Goal: Communication & Community: Answer question/provide support

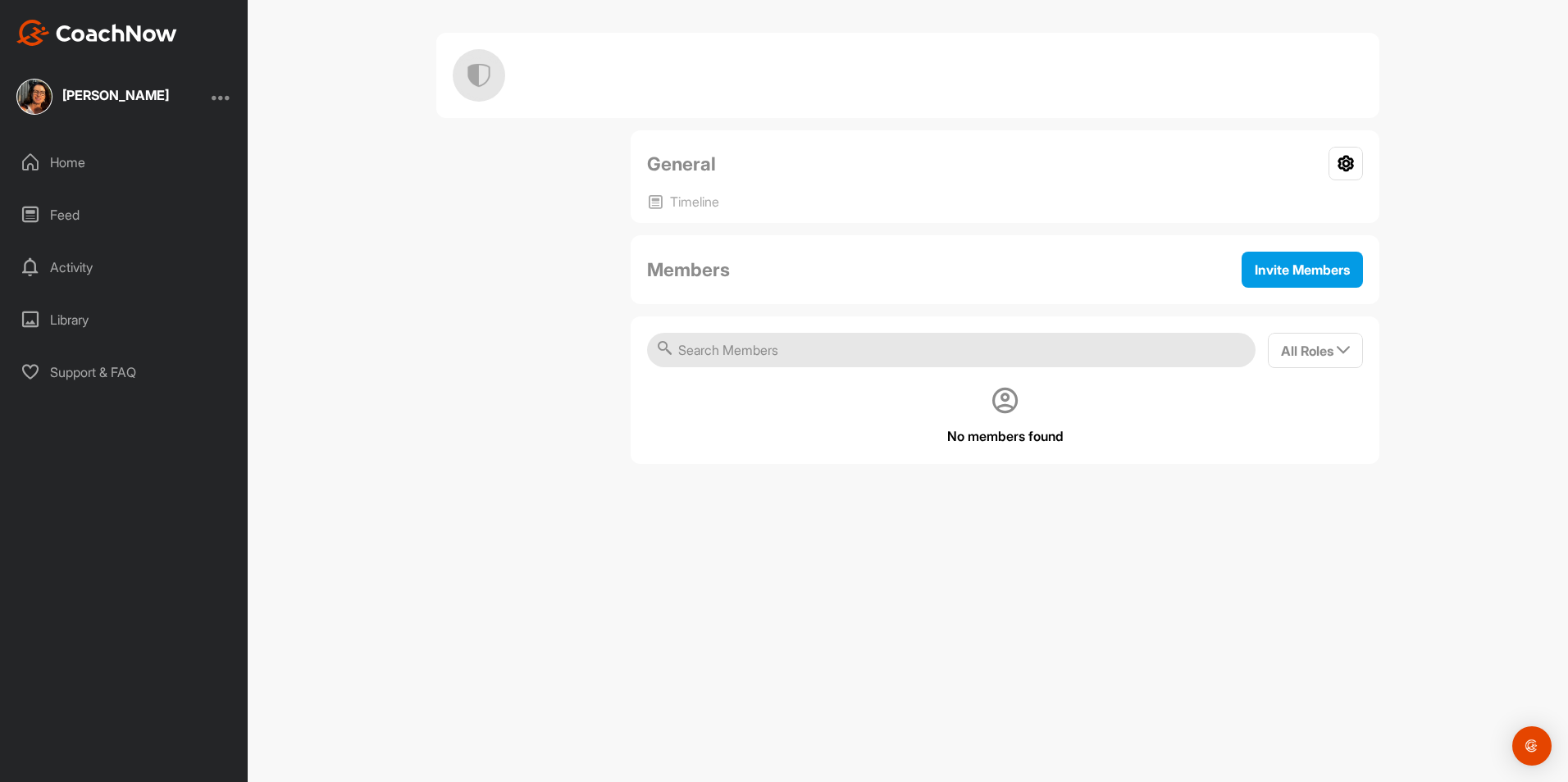
click at [38, 107] on img at bounding box center [35, 97] width 36 height 36
click at [114, 98] on div "[PERSON_NAME]" at bounding box center [115, 95] width 107 height 13
click at [88, 160] on div "Home" at bounding box center [124, 162] width 231 height 41
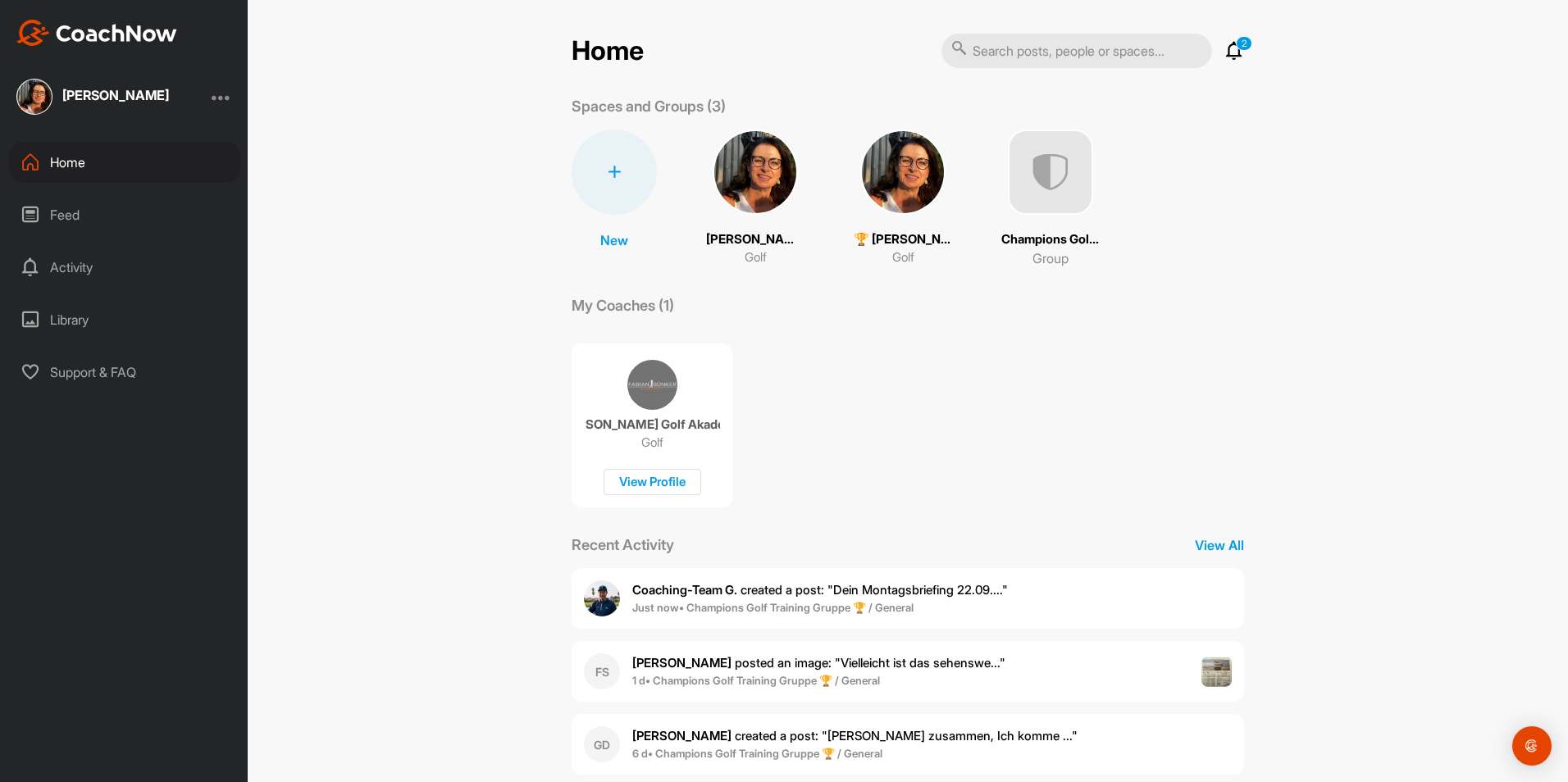
click at [901, 190] on img at bounding box center [903, 172] width 85 height 85
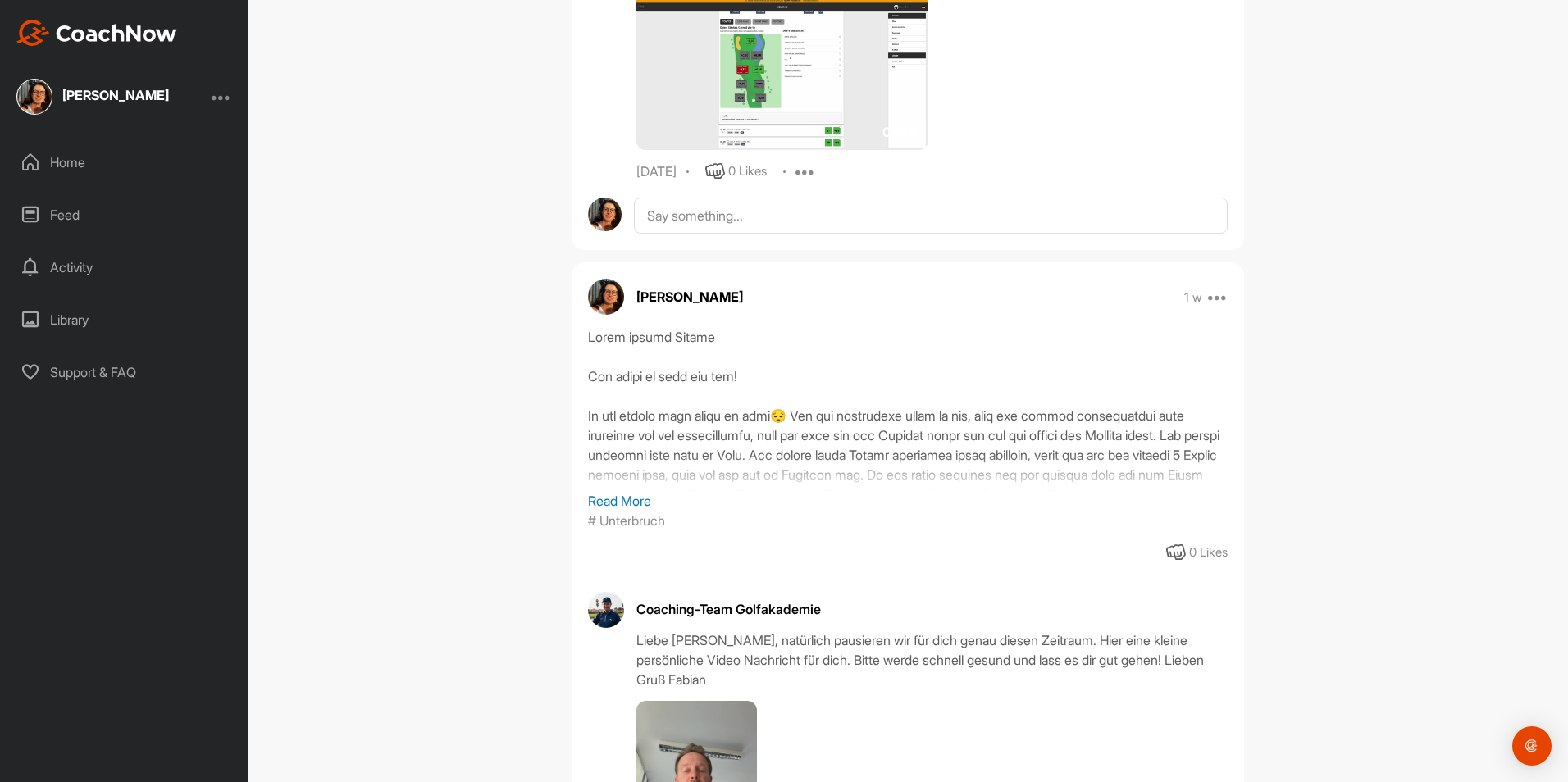
scroll to position [1231, 0]
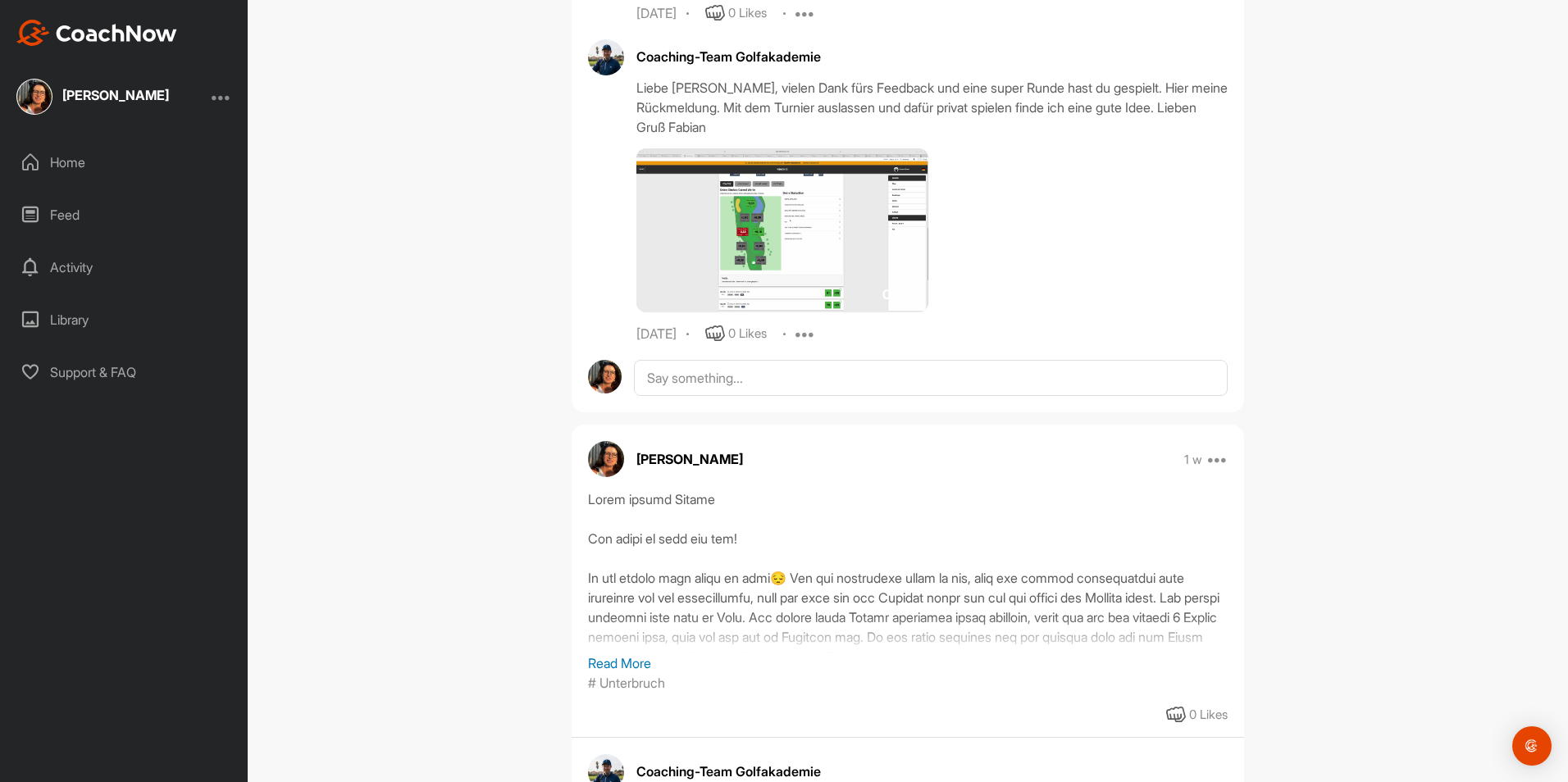
scroll to position [1394, 0]
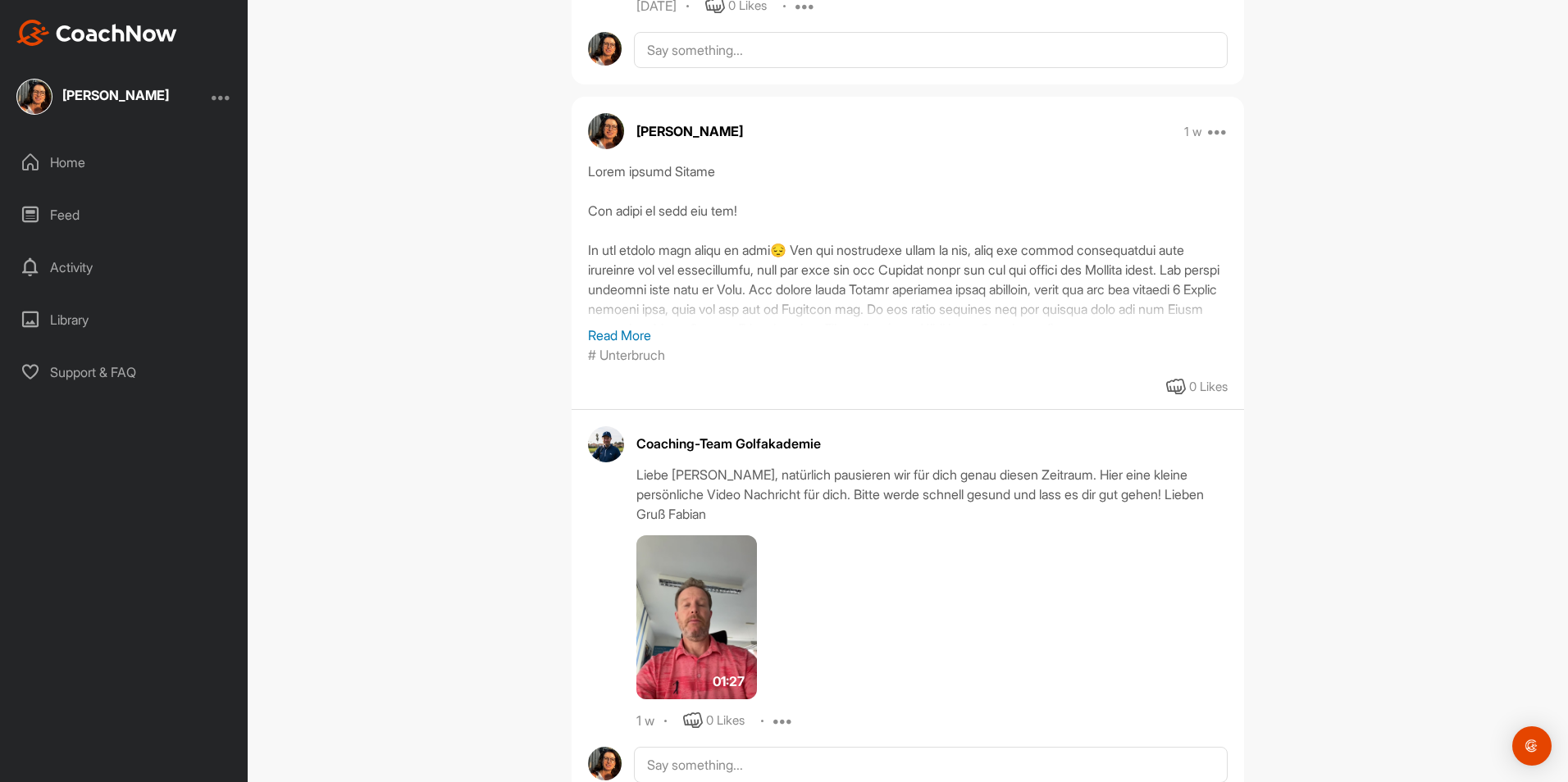
click at [616, 336] on p "Read More" at bounding box center [908, 335] width 640 height 20
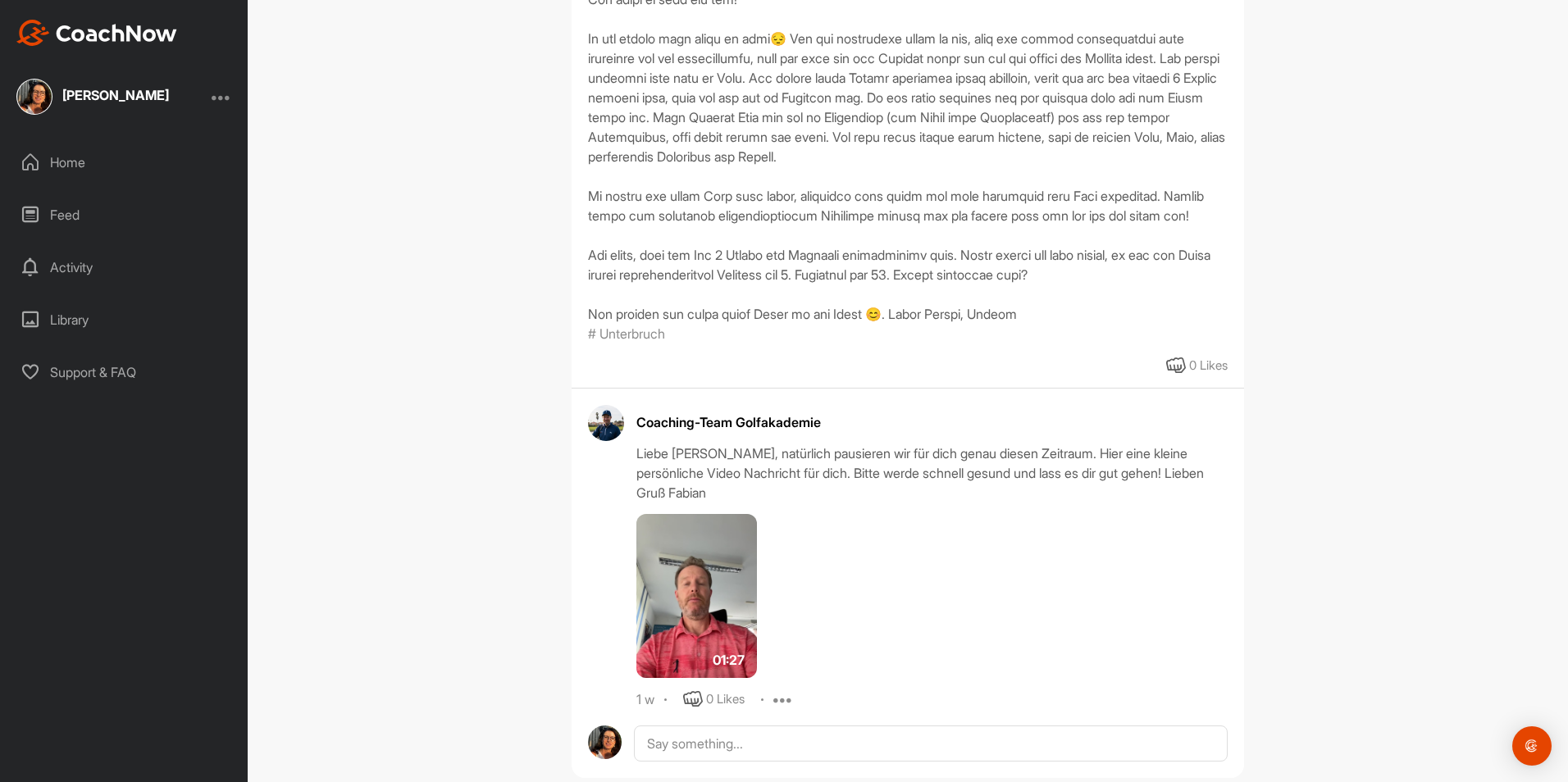
scroll to position [1722, 0]
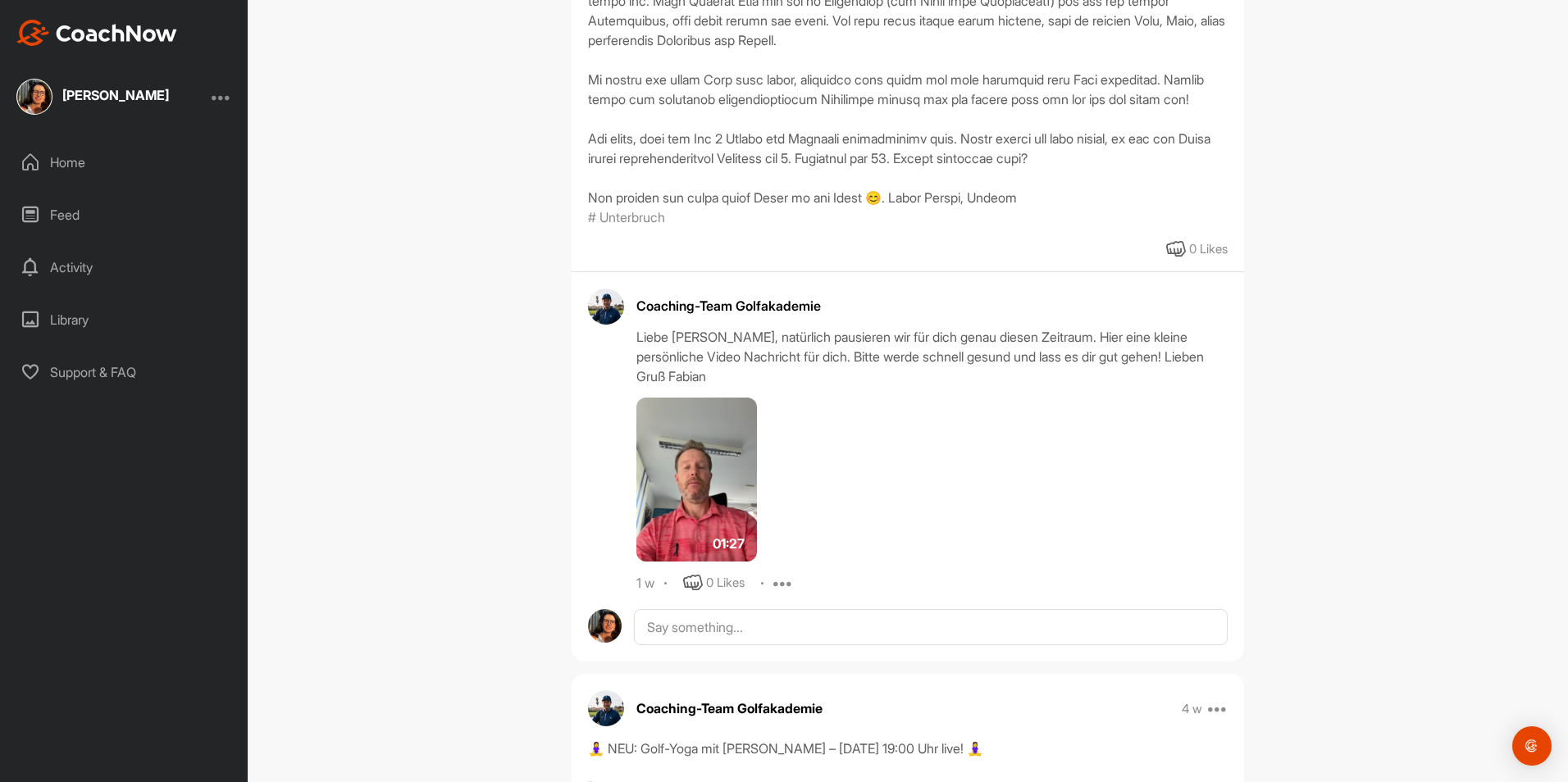
click at [698, 462] on img at bounding box center [697, 480] width 121 height 164
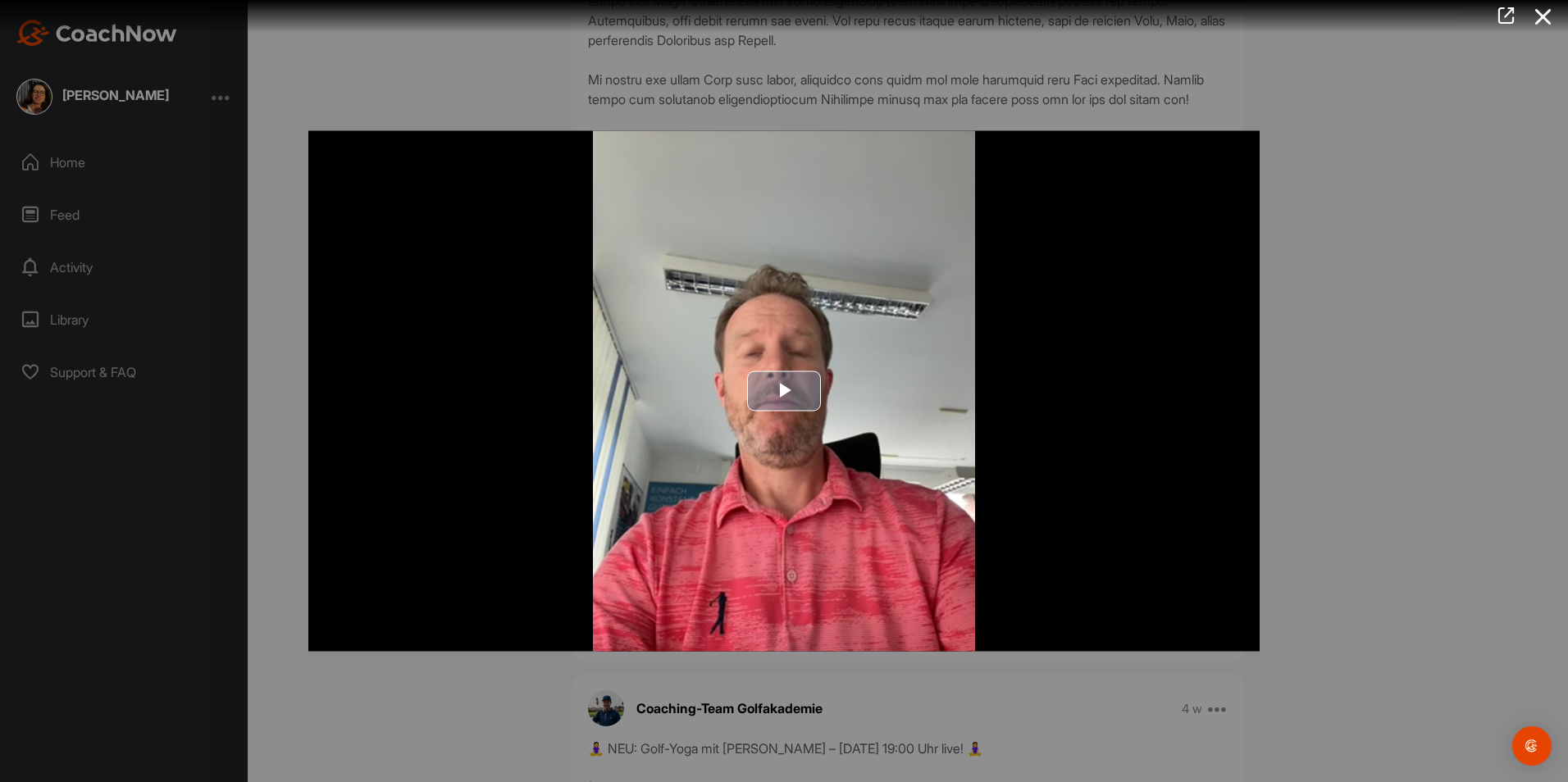
click at [784, 391] on span "Video Player" at bounding box center [784, 391] width 0 height 0
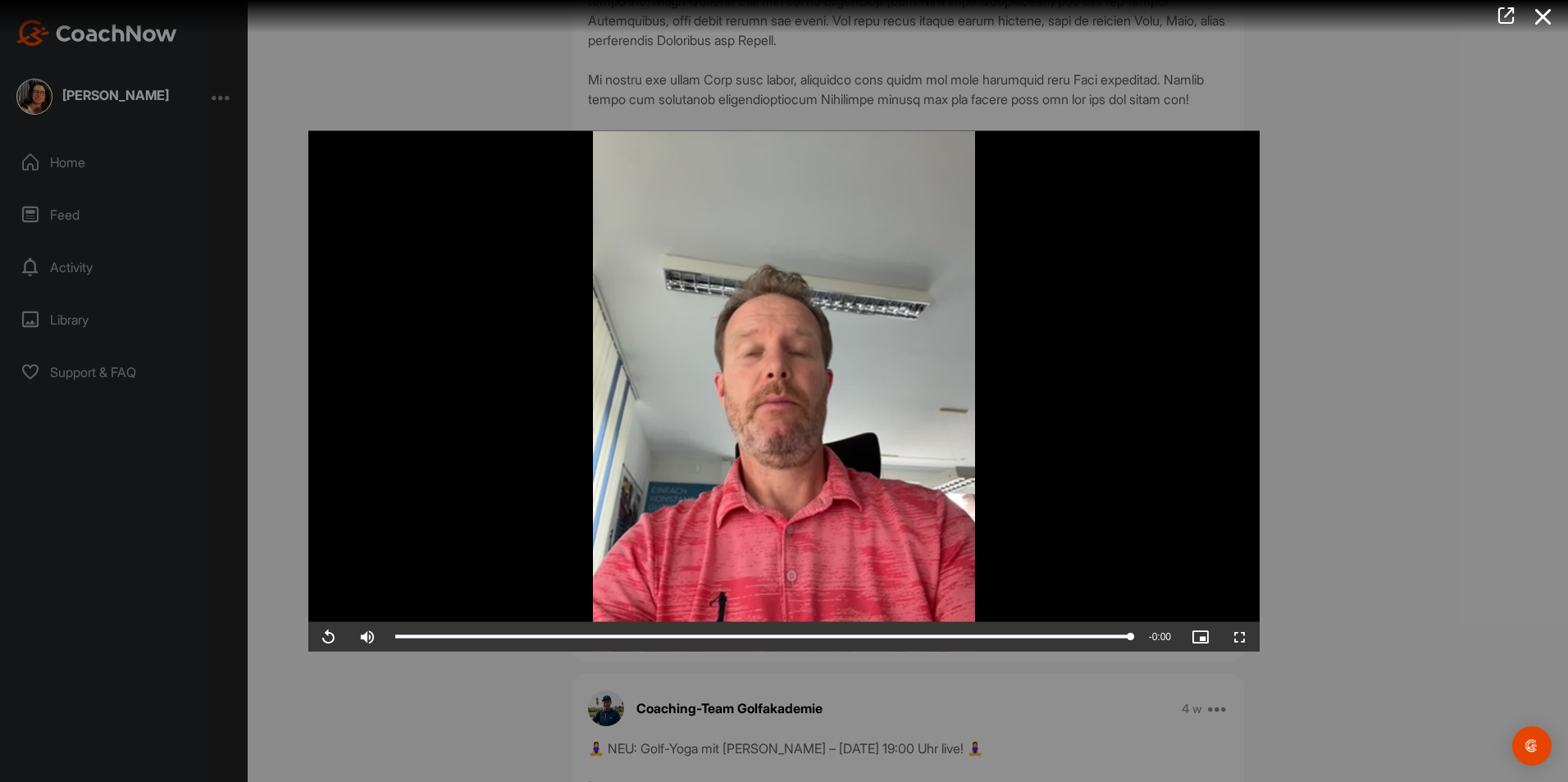
drag, startPoint x: 1557, startPoint y: 125, endPoint x: 1563, endPoint y: 144, distance: 19.9
click at [1563, 144] on div at bounding box center [784, 391] width 1568 height 782
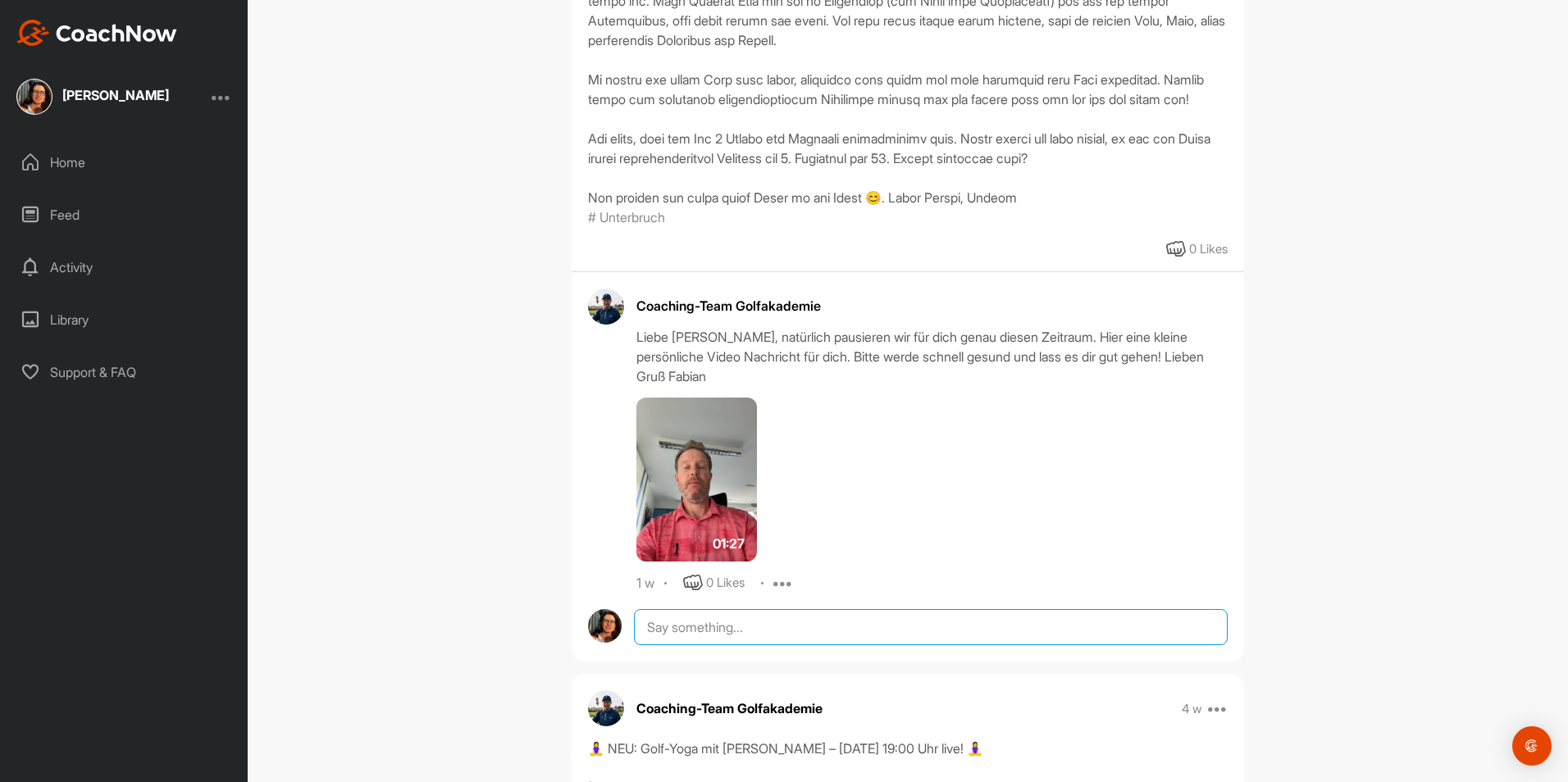
click at [738, 628] on textarea at bounding box center [930, 627] width 593 height 36
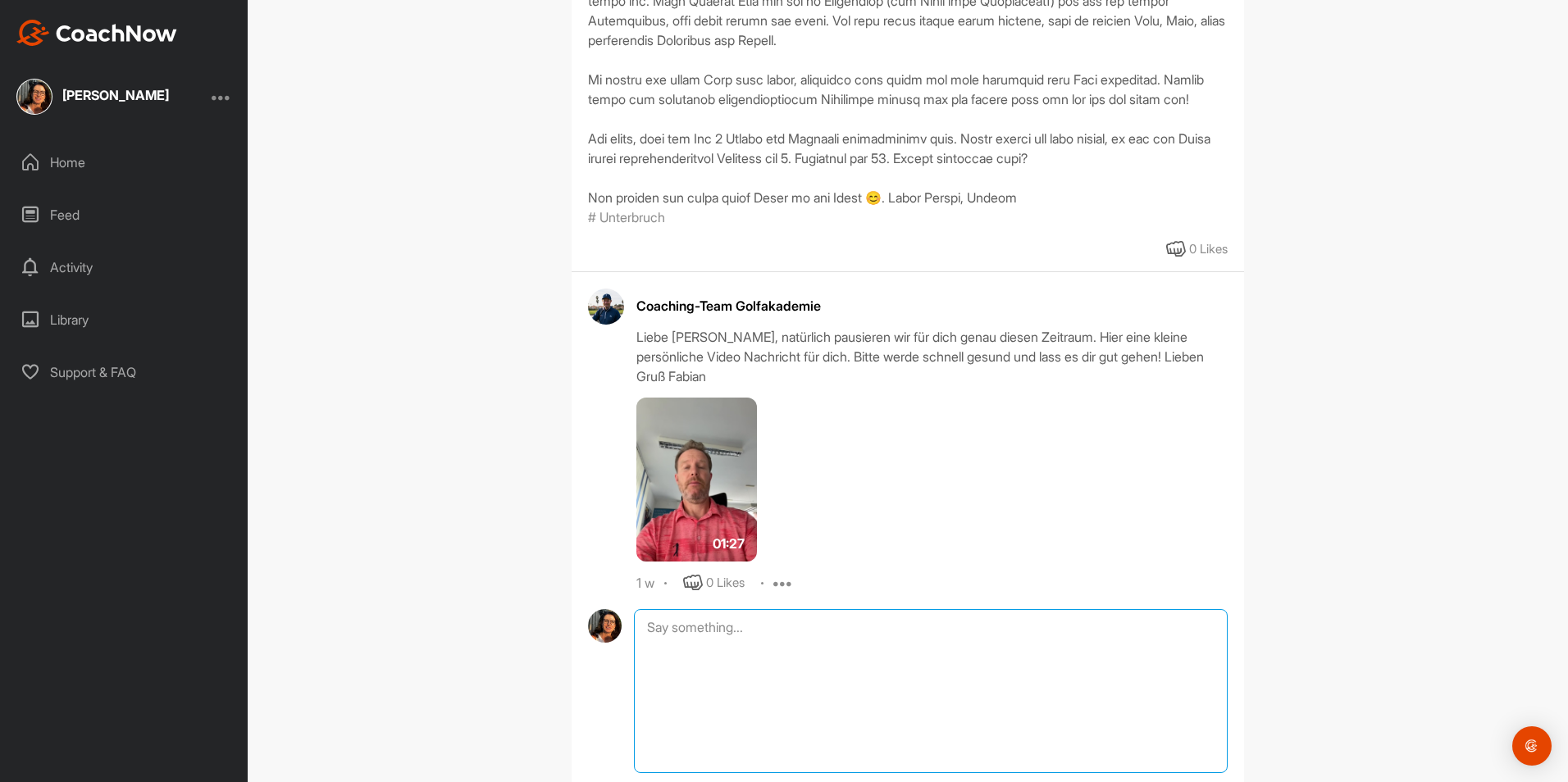
click at [738, 628] on textarea at bounding box center [930, 691] width 593 height 164
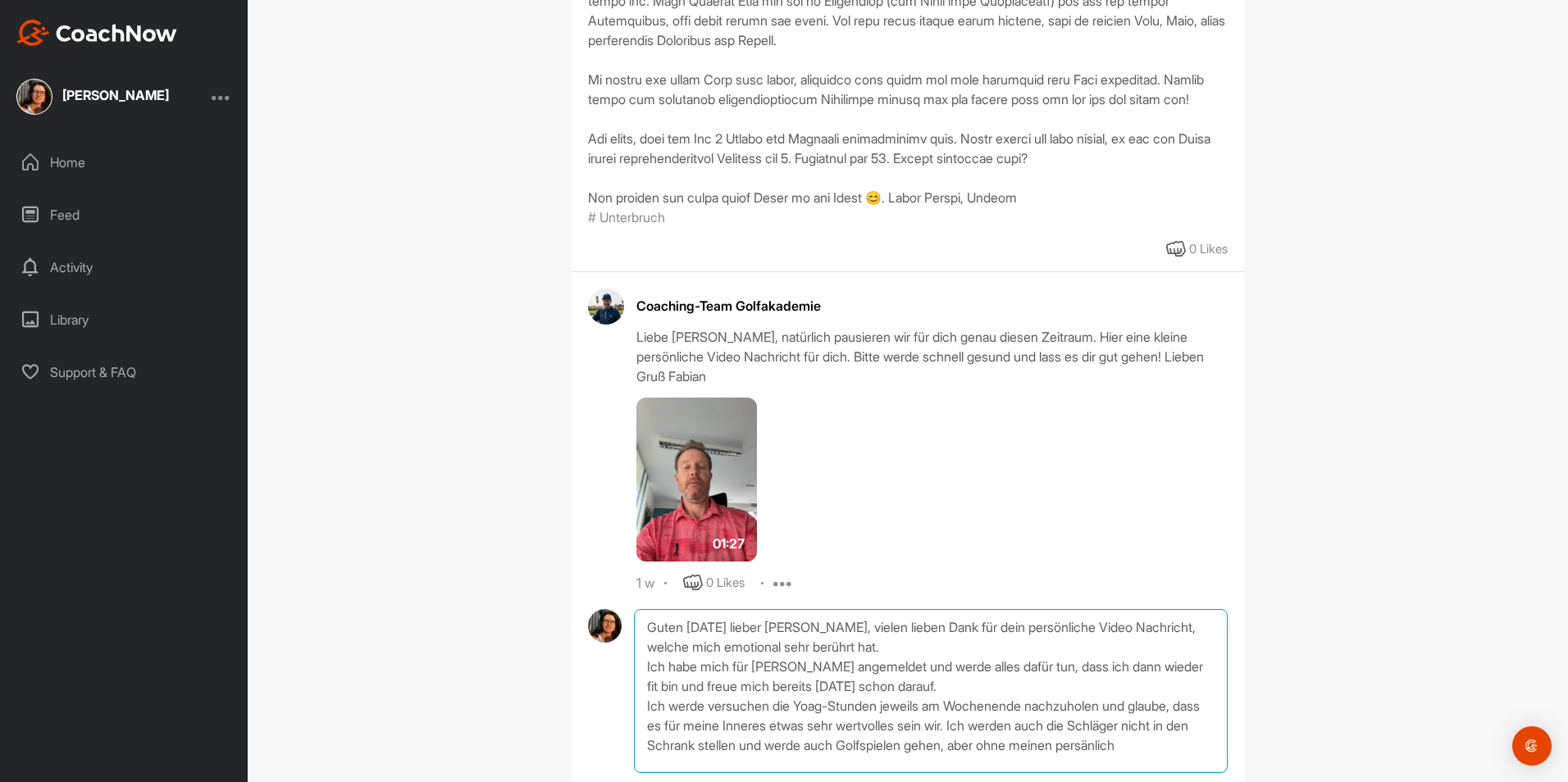
scroll to position [1, 0]
click at [672, 766] on textarea "Guten [DATE] lieber [PERSON_NAME], vielen lieben Dank für dein persönliche Vide…" at bounding box center [930, 691] width 593 height 164
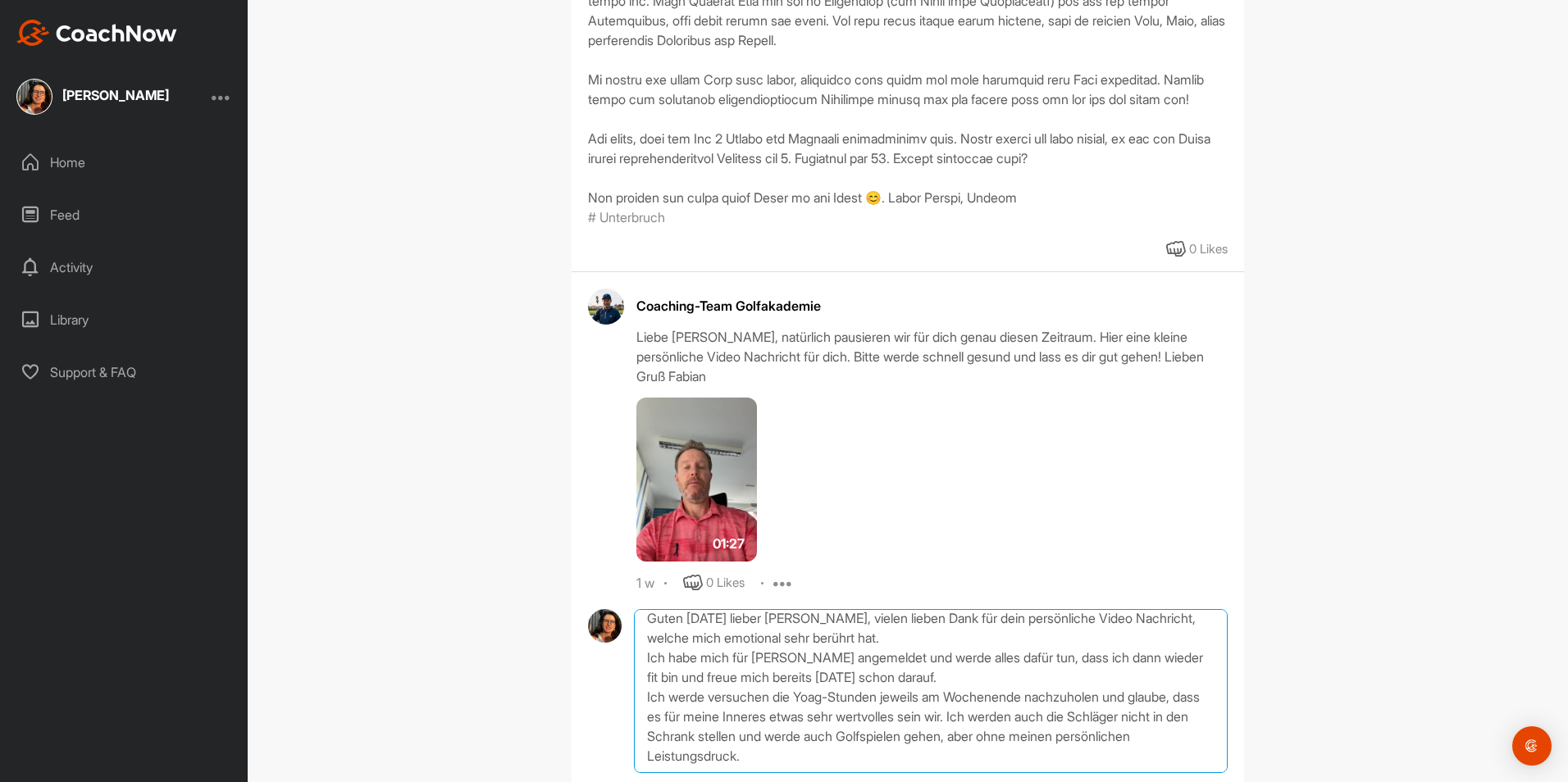
scroll to position [0, 0]
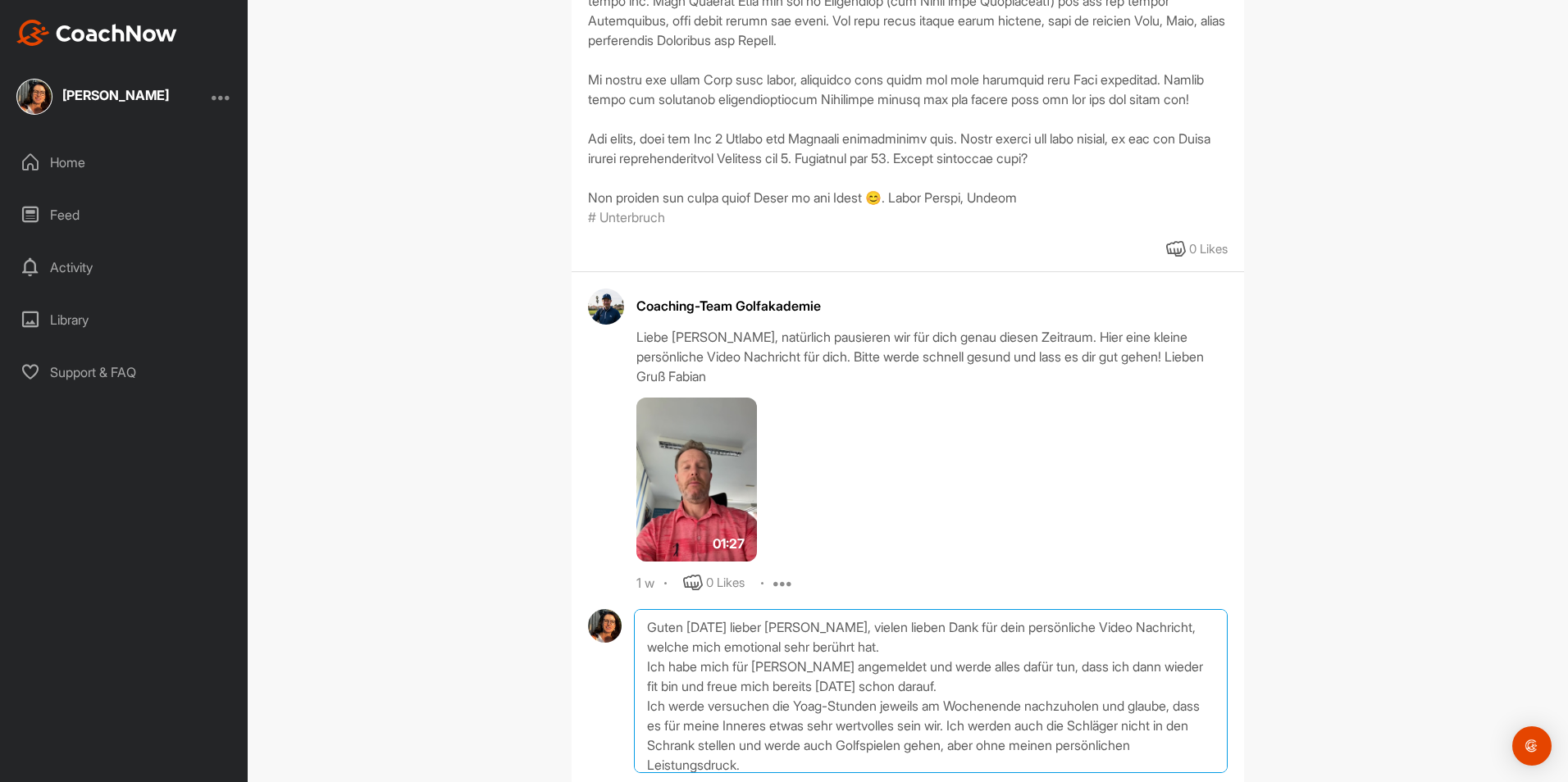
drag, startPoint x: 851, startPoint y: 760, endPoint x: 635, endPoint y: 618, distance: 258.5
click at [635, 618] on textarea "Guten [DATE] lieber [PERSON_NAME], vielen lieben Dank für dein persönliche Vide…" at bounding box center [930, 691] width 593 height 164
type textarea "Guten [DATE] lieber [PERSON_NAME], vielen lieben Dank für dein persönliche Vide…"
click at [717, 746] on textarea "Guten [DATE] lieber [PERSON_NAME], vielen lieben Dank für dein persönliche Vide…" at bounding box center [930, 691] width 593 height 164
drag, startPoint x: 847, startPoint y: 743, endPoint x: 608, endPoint y: 595, distance: 281.1
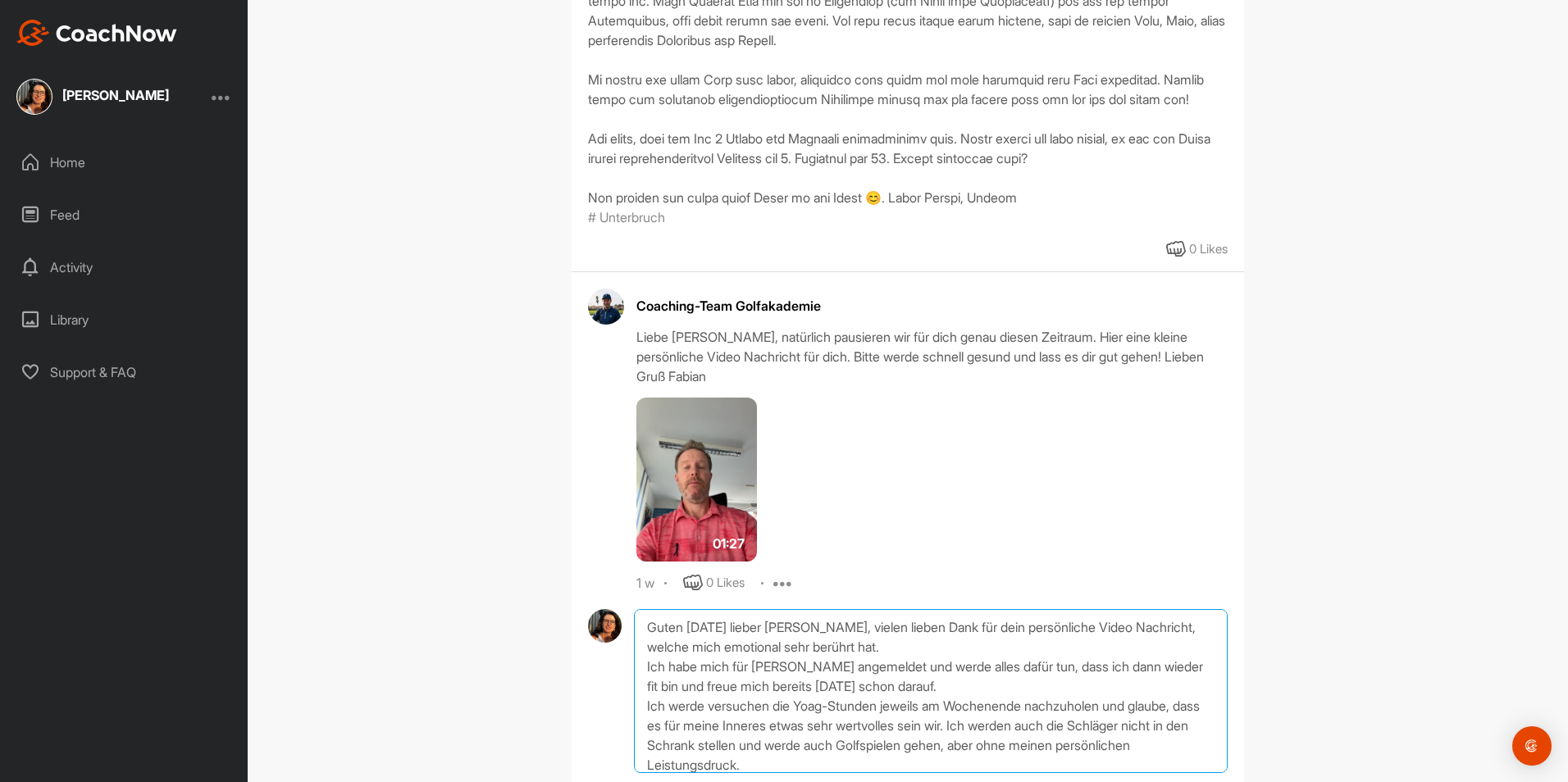
click at [608, 595] on div "Coaching-Team Golfakademie Liebe [PERSON_NAME], natürlich pausieren wir für dic…" at bounding box center [908, 553] width 673 height 563
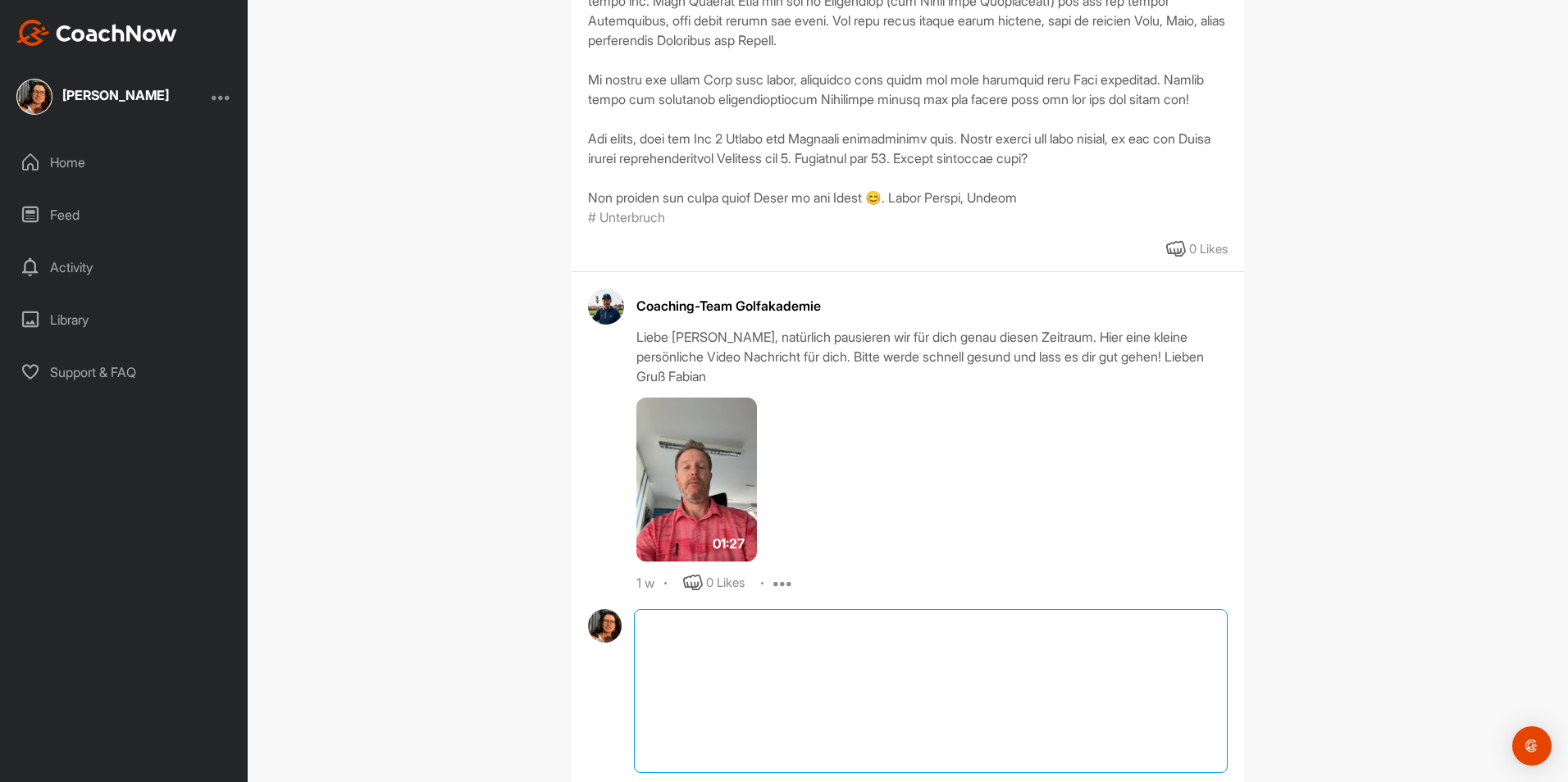
paste textarea "Guten [DATE], lieber [PERSON_NAME] Vielen lieben Dank für deine persönliche Vid…"
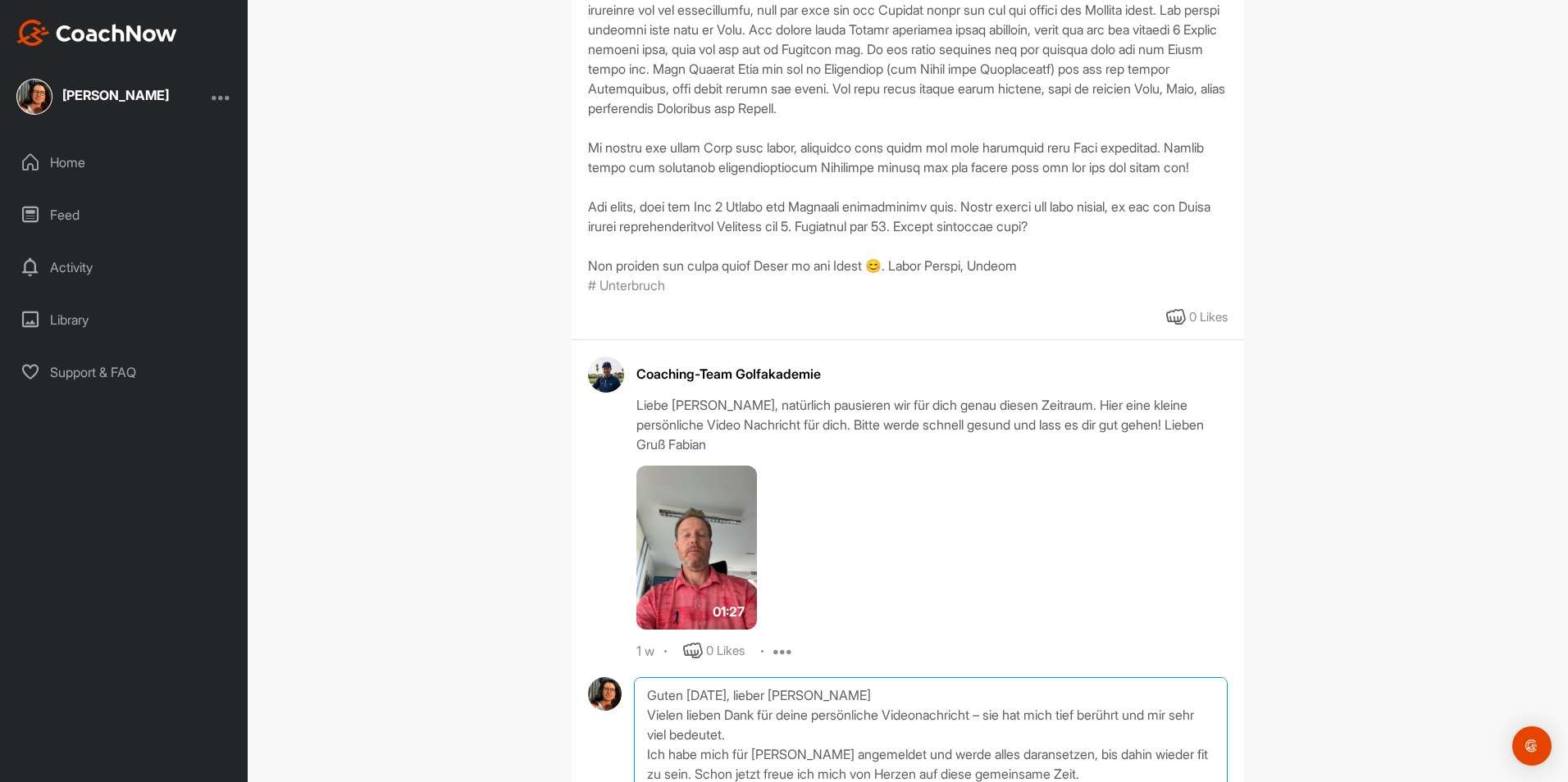
scroll to position [1804, 0]
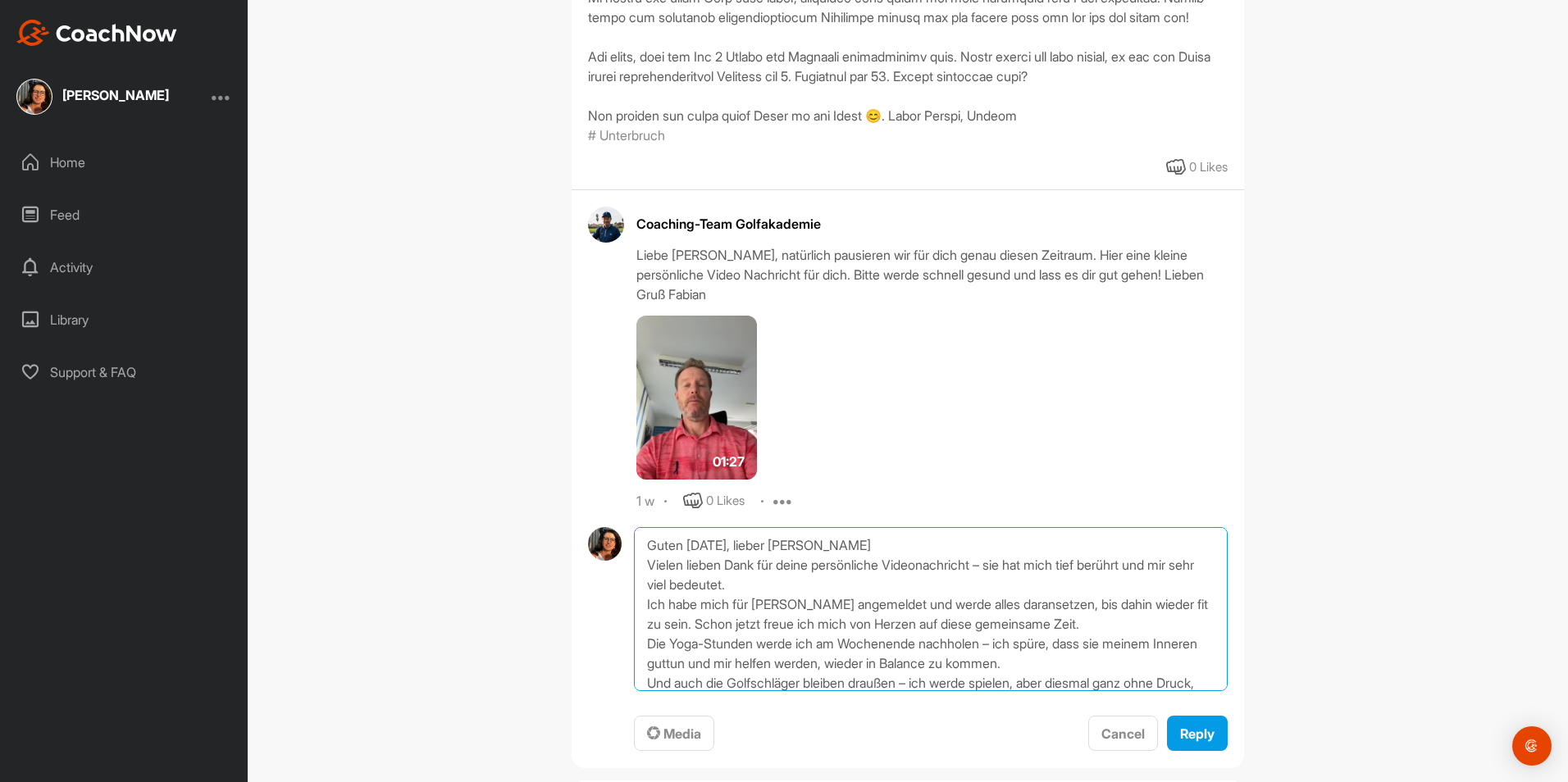
click at [825, 555] on textarea "Guten [DATE], lieber [PERSON_NAME] Vielen lieben Dank für deine persönliche Vid…" at bounding box center [930, 609] width 593 height 164
click at [1148, 567] on textarea "Guten [DATE], lieber [PERSON_NAME] Vielen lieben Dank für deine persönliche Vid…" at bounding box center [930, 609] width 593 height 164
click at [1077, 566] on textarea "Guten [DATE], lieber [PERSON_NAME] Vielen lieben Dank für deine persönliche Vid…" at bounding box center [930, 609] width 593 height 164
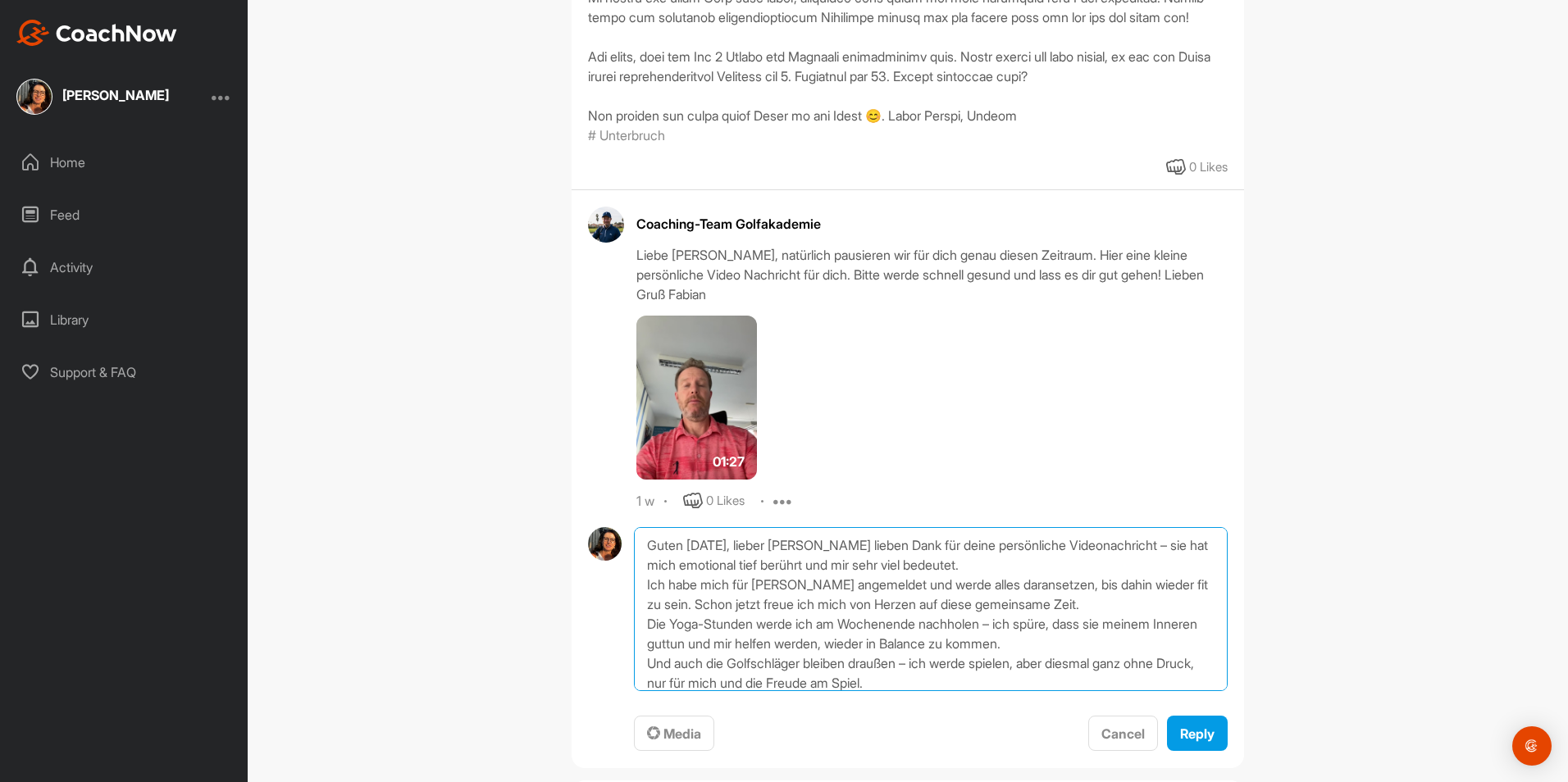
click at [879, 580] on textarea "Guten [DATE], lieber [PERSON_NAME] lieben Dank für deine persönliche Videonachr…" at bounding box center [930, 609] width 593 height 164
click at [726, 583] on textarea "Guten [DATE], lieber [PERSON_NAME] lieben Dank für deine persönliche Videonachr…" at bounding box center [930, 609] width 593 height 164
paste textarea "Weinen"
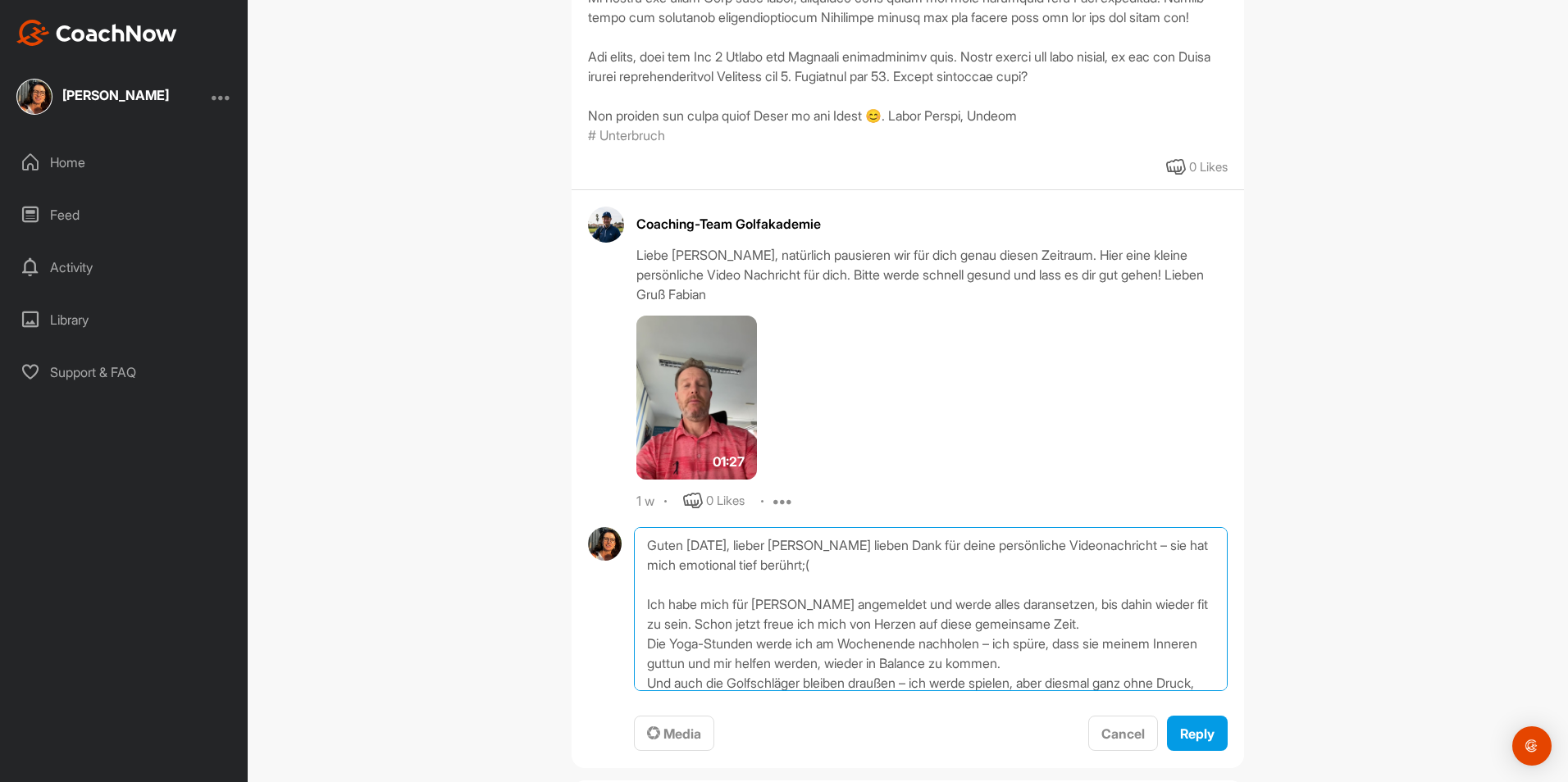
click at [726, 592] on textarea "Guten [DATE], lieber [PERSON_NAME] lieben Dank für deine persönliche Videonachr…" at bounding box center [930, 609] width 593 height 164
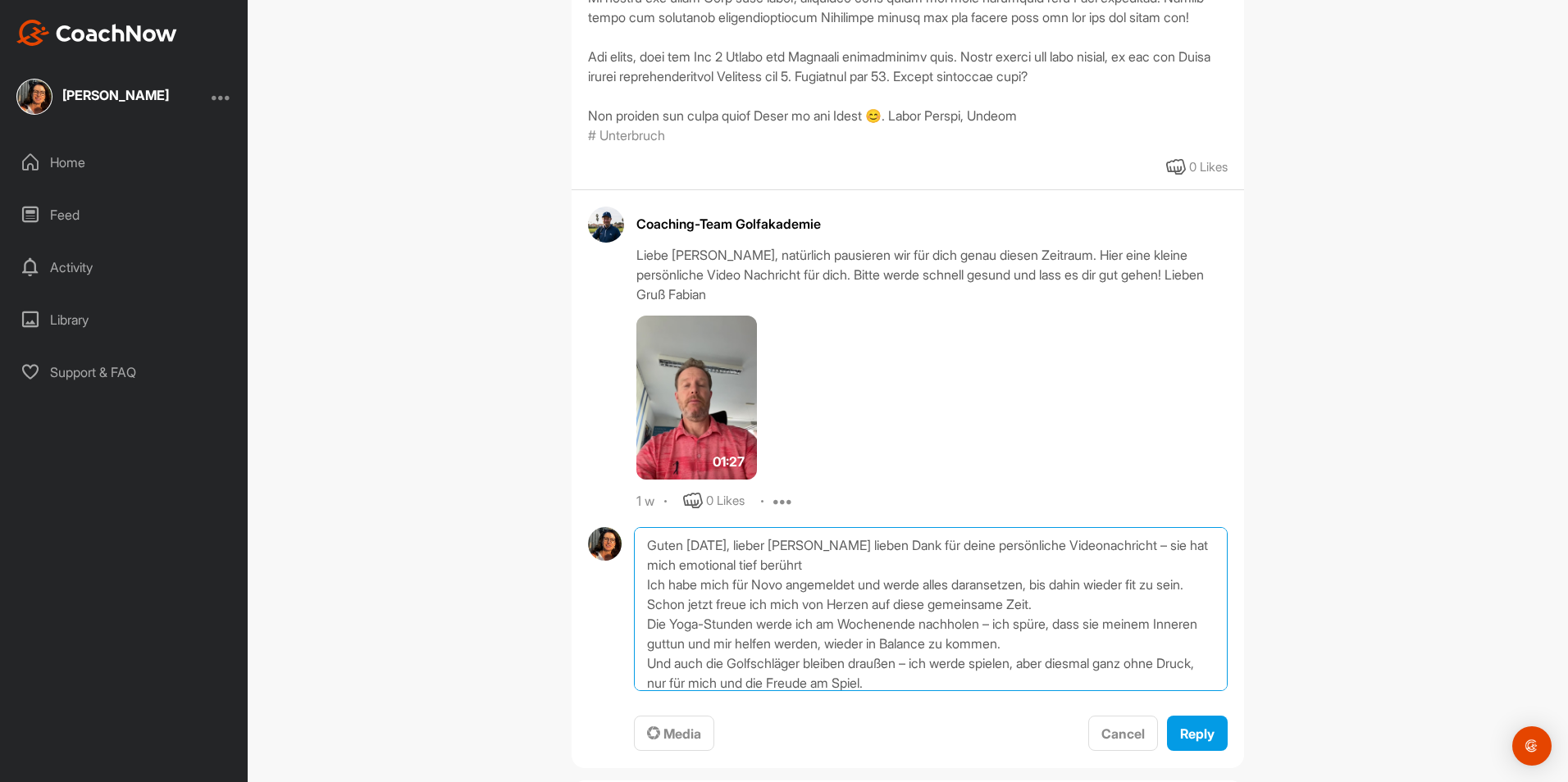
click at [1091, 620] on textarea "Guten [DATE], lieber [PERSON_NAME] lieben Dank für deine persönliche Videonachr…" at bounding box center [930, 609] width 593 height 164
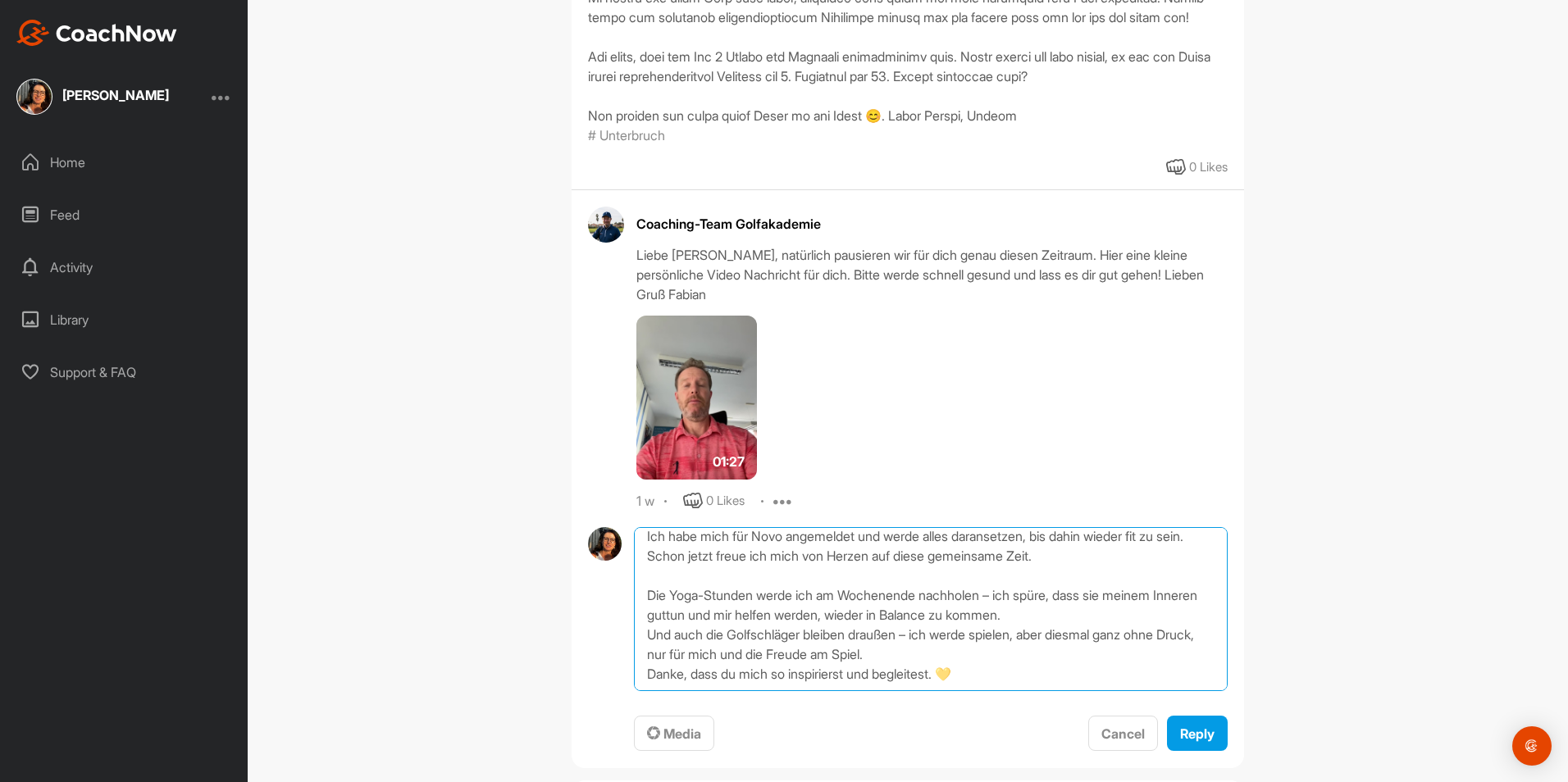
scroll to position [108, 0]
click at [1060, 558] on textarea "Guten [DATE], lieber [PERSON_NAME] lieben Dank für deine persönliche Videonachr…" at bounding box center [930, 609] width 593 height 164
click at [1082, 573] on textarea "Guten [DATE], lieber [PERSON_NAME] lieben Dank für deine persönliche Videonachr…" at bounding box center [930, 609] width 593 height 164
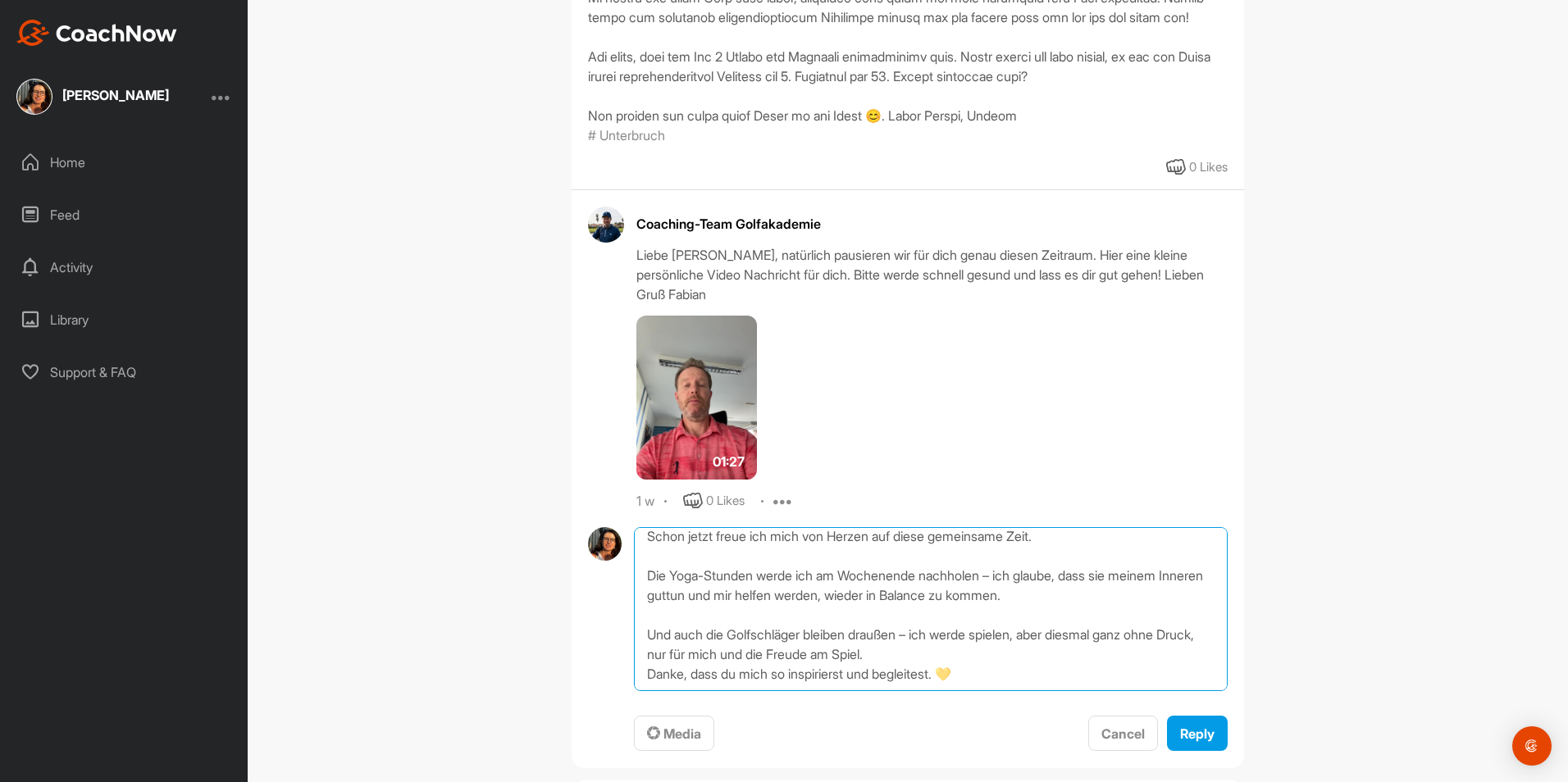
scroll to position [127, 0]
click at [664, 572] on textarea "Guten [DATE], lieber [PERSON_NAME] lieben Dank für deine persönliche Videonachr…" at bounding box center [930, 609] width 593 height 164
click at [645, 573] on textarea "Guten [DATE], lieber [PERSON_NAME] lieben Dank für deine persönliche Videonachr…" at bounding box center [930, 609] width 593 height 164
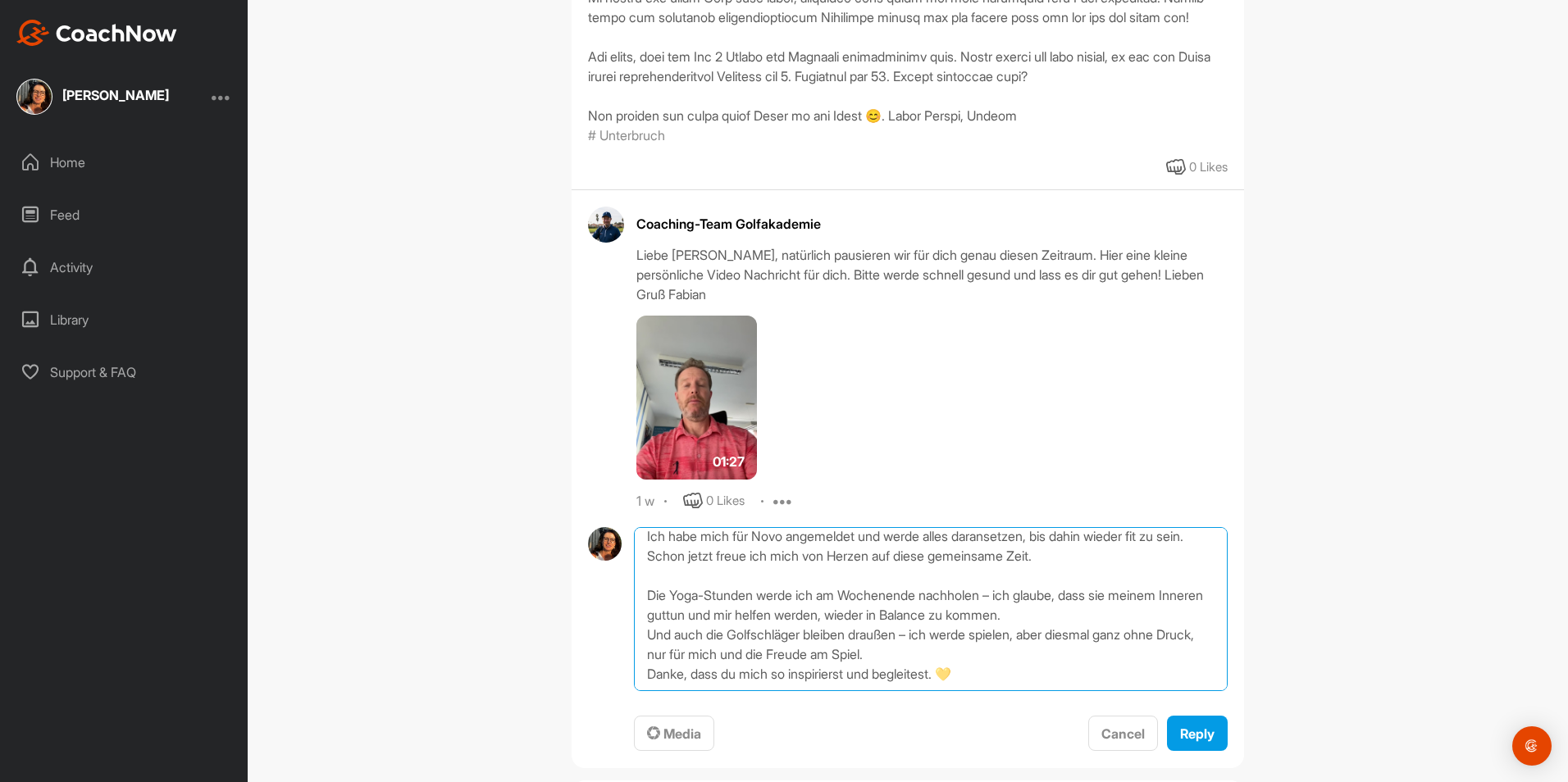
scroll to position [108, 0]
click at [906, 594] on textarea "Guten [DATE], lieber [PERSON_NAME] lieben Dank für deine persönliche Videonachr…" at bounding box center [930, 609] width 593 height 164
click at [961, 617] on textarea "Guten [DATE], lieber [PERSON_NAME] lieben Dank für deine persönliche Videonachr…" at bounding box center [930, 609] width 593 height 164
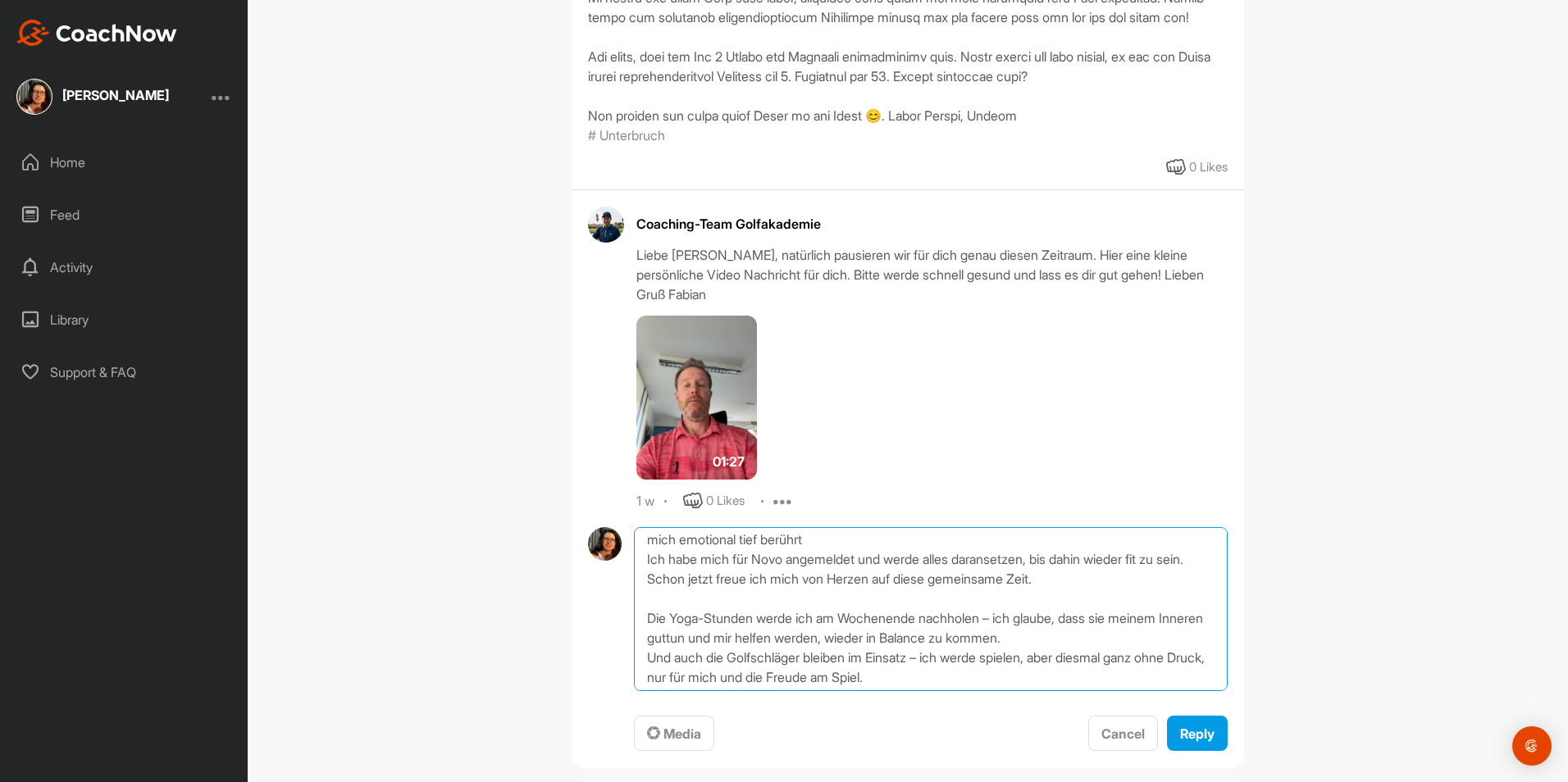
scroll to position [0, 0]
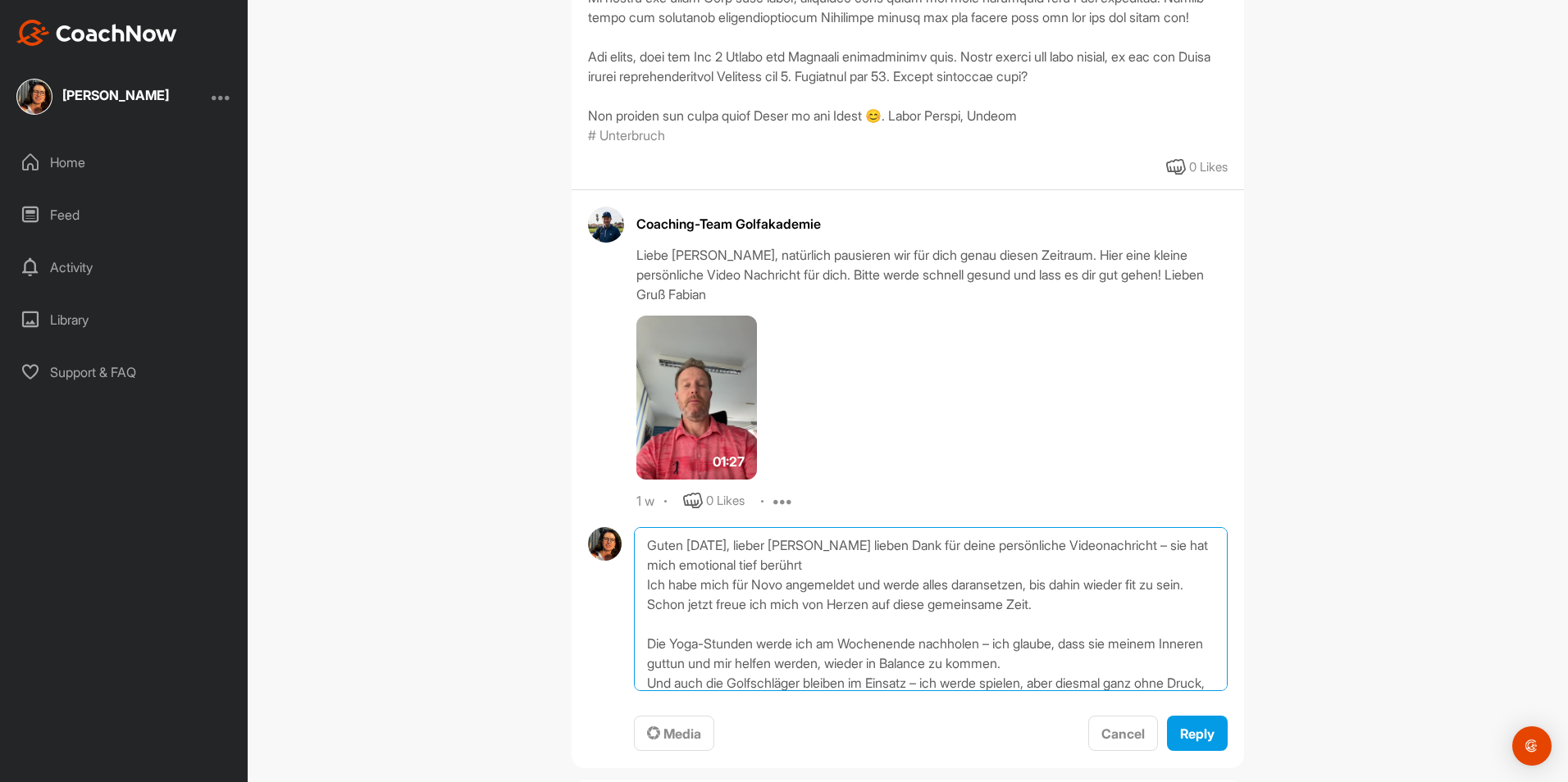
click at [803, 584] on textarea "Guten [DATE], lieber [PERSON_NAME] lieben Dank für deine persönliche Videonachr…" at bounding box center [930, 609] width 593 height 164
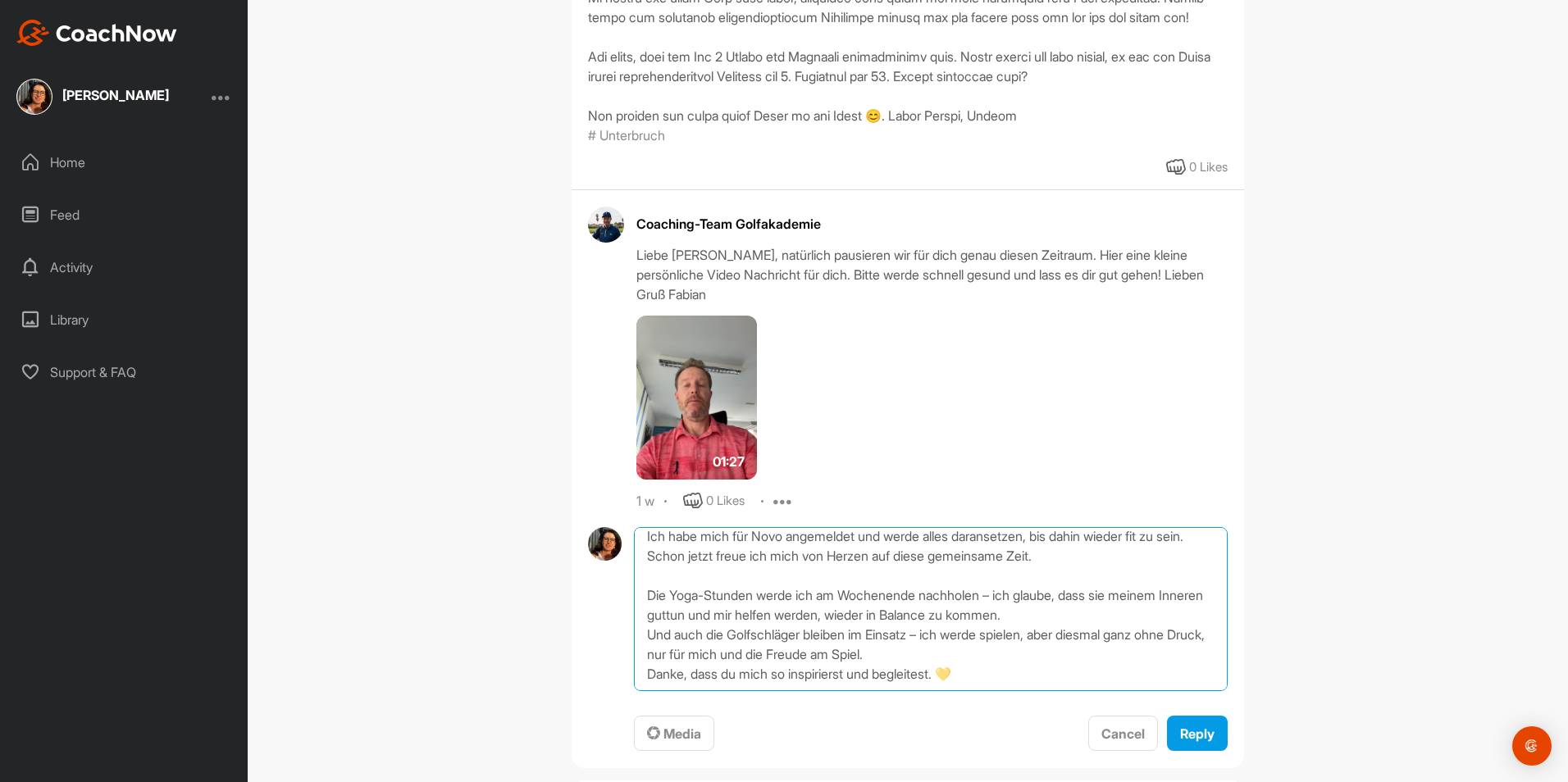
scroll to position [108, 0]
drag, startPoint x: 645, startPoint y: 545, endPoint x: 1024, endPoint y: 645, distance: 392.0
click at [1024, 645] on textarea "Guten [DATE], lieber [PERSON_NAME] lieben Dank für deine persönliche Videonachr…" at bounding box center [930, 609] width 593 height 164
type textarea "Guten [DATE], lieber [PERSON_NAME] lieben Dank für deine persönliche Videonachr…"
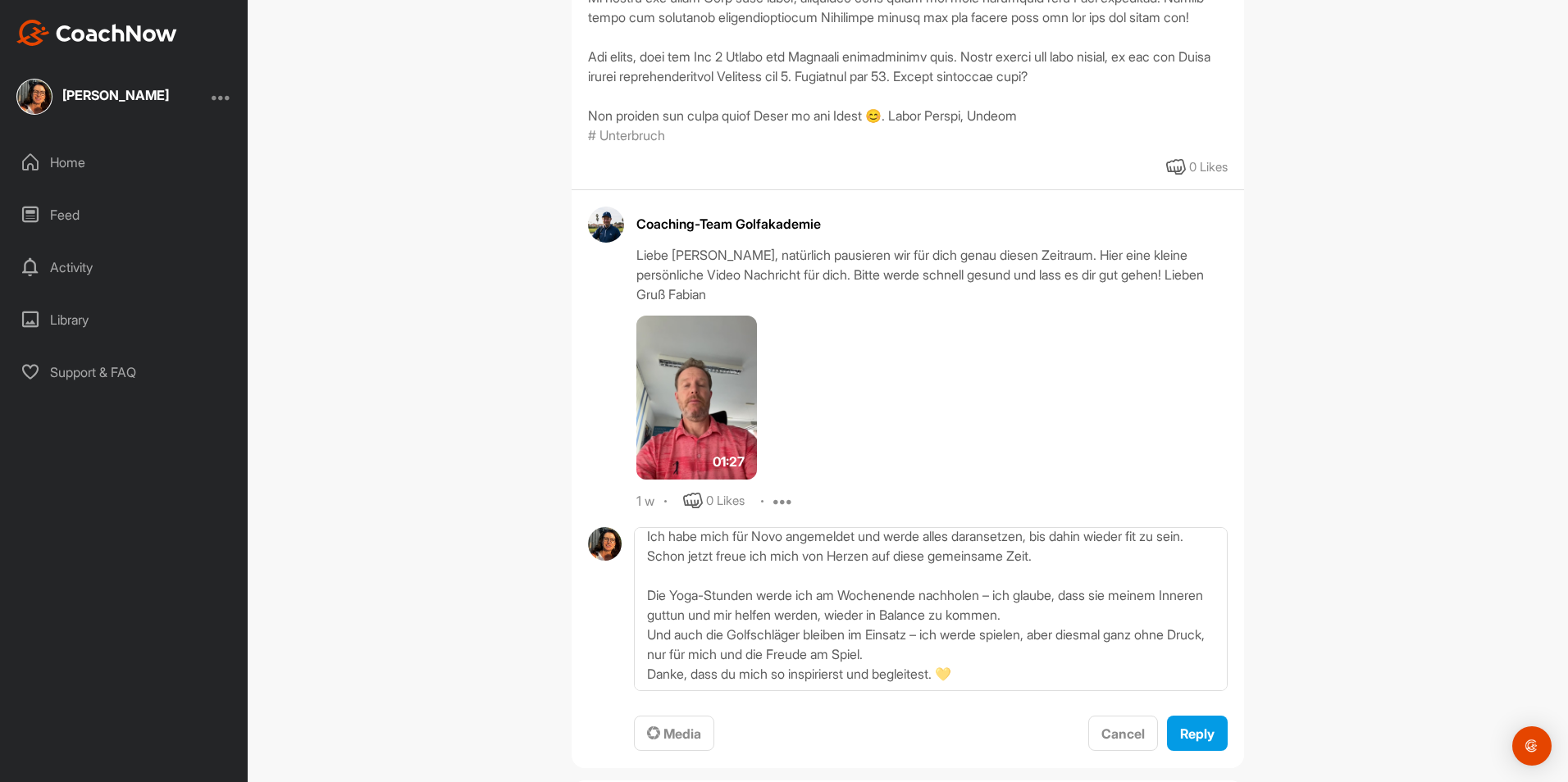
click at [892, 698] on div "Guten [DATE], lieber [PERSON_NAME] lieben Dank für deine persönliche Videonachr…" at bounding box center [930, 640] width 593 height 225
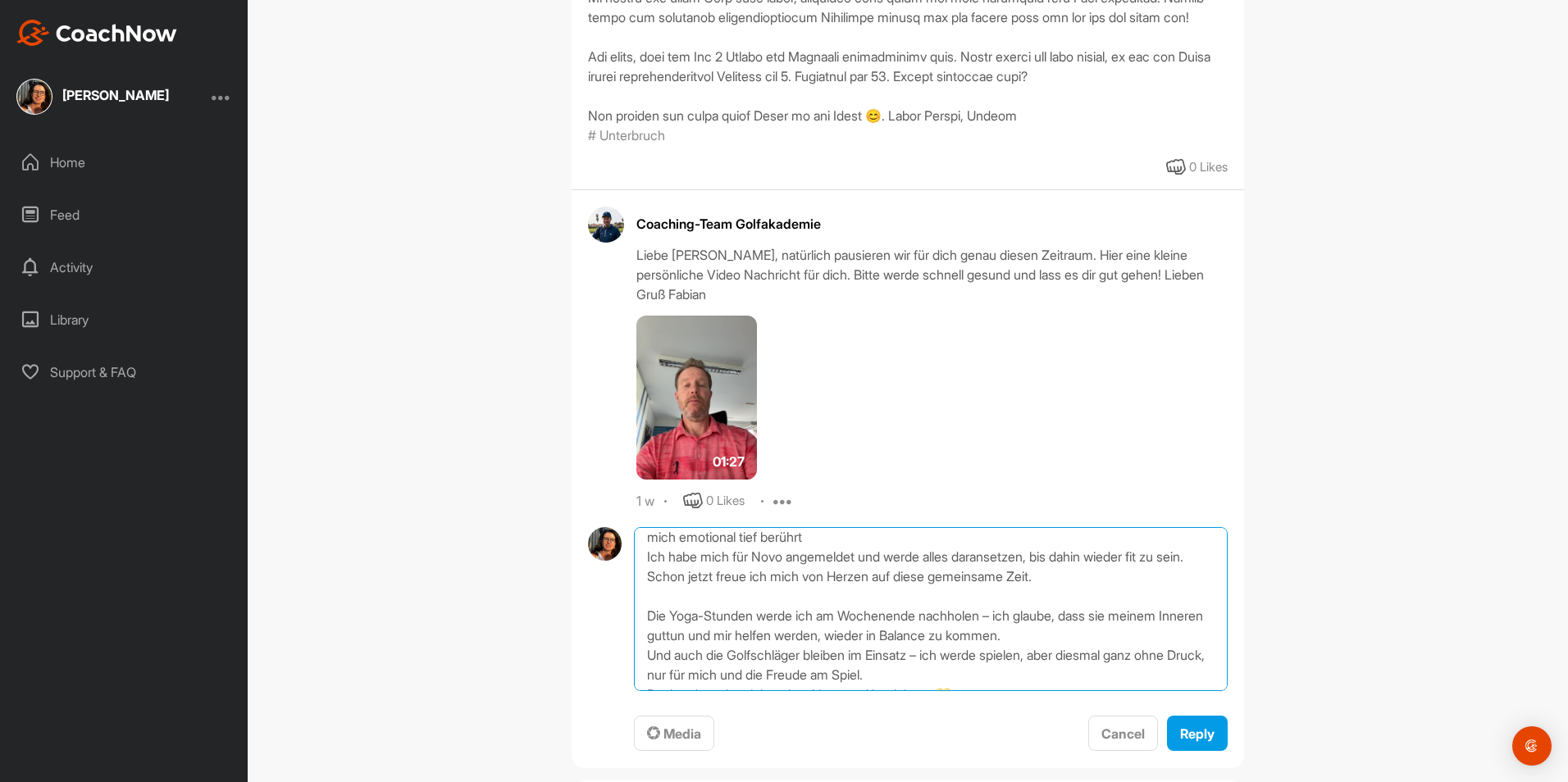
scroll to position [0, 0]
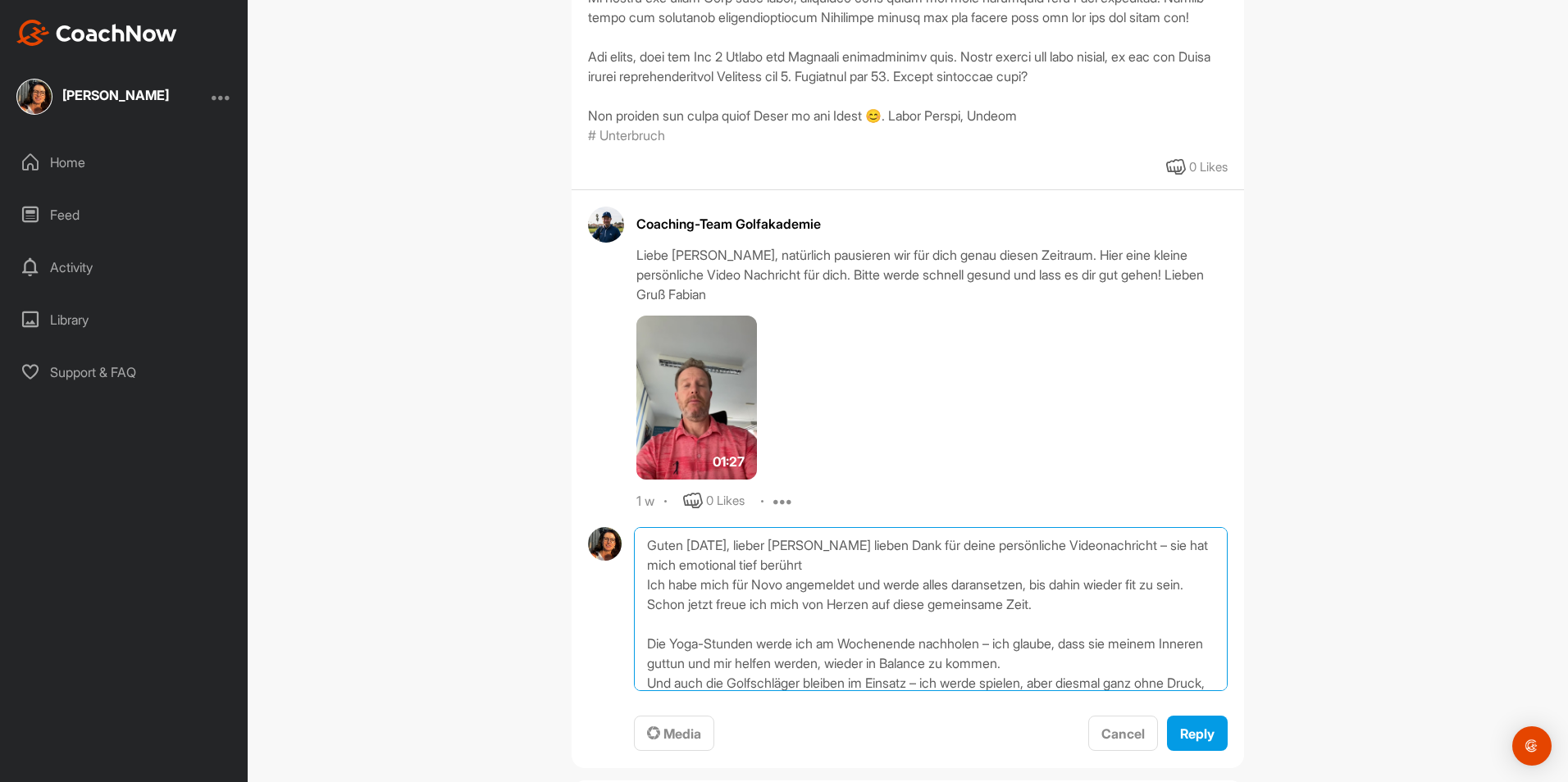
drag, startPoint x: 1004, startPoint y: 651, endPoint x: 587, endPoint y: 550, distance: 429.1
click at [588, 550] on div "Guten [DATE], lieber [PERSON_NAME] lieben Dank für deine persönliche Videonachr…" at bounding box center [908, 640] width 640 height 225
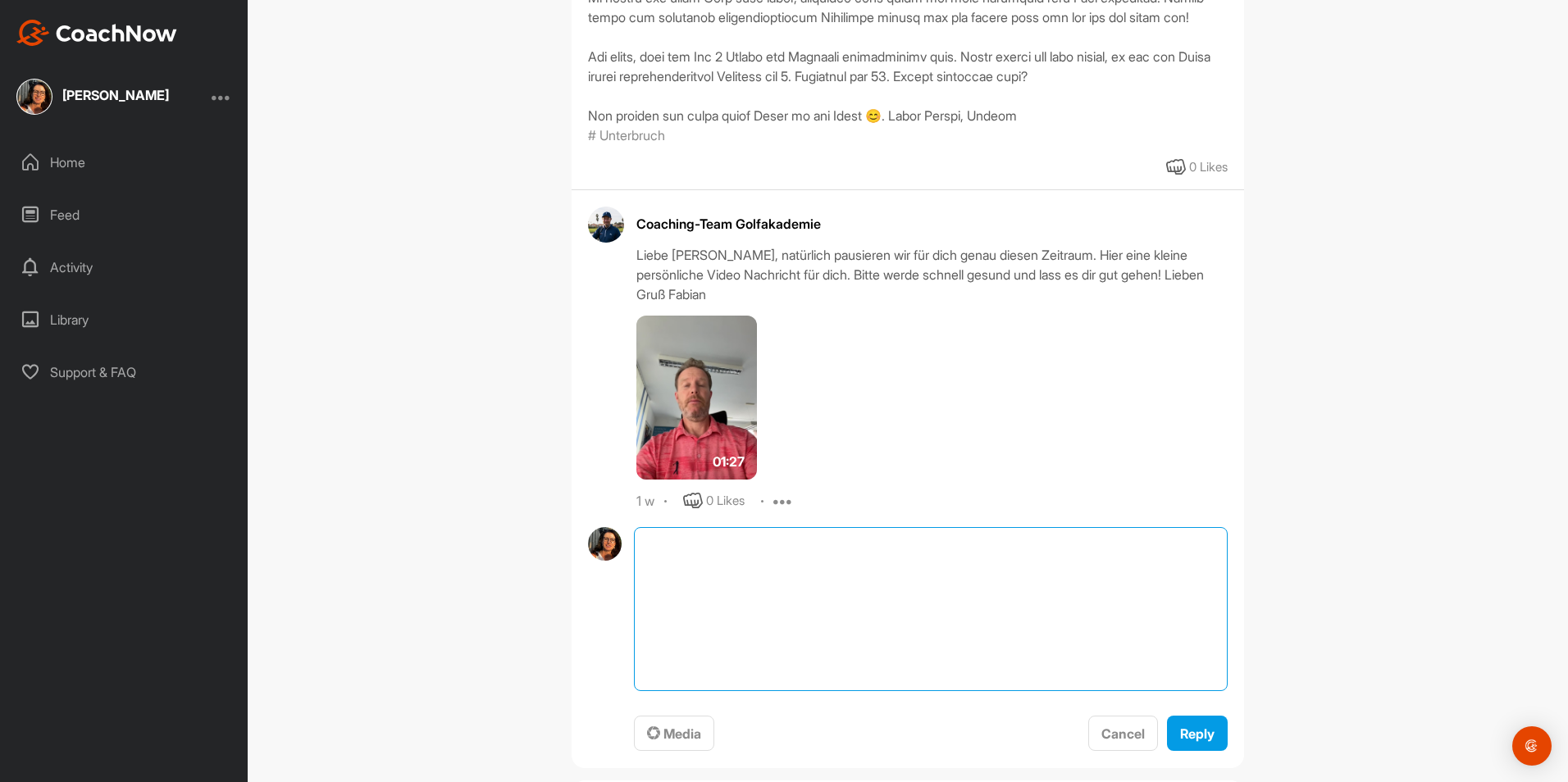
paste textarea "Guten [DATE], lieber [PERSON_NAME] lieben Dank für deine persönliche Videonachr…"
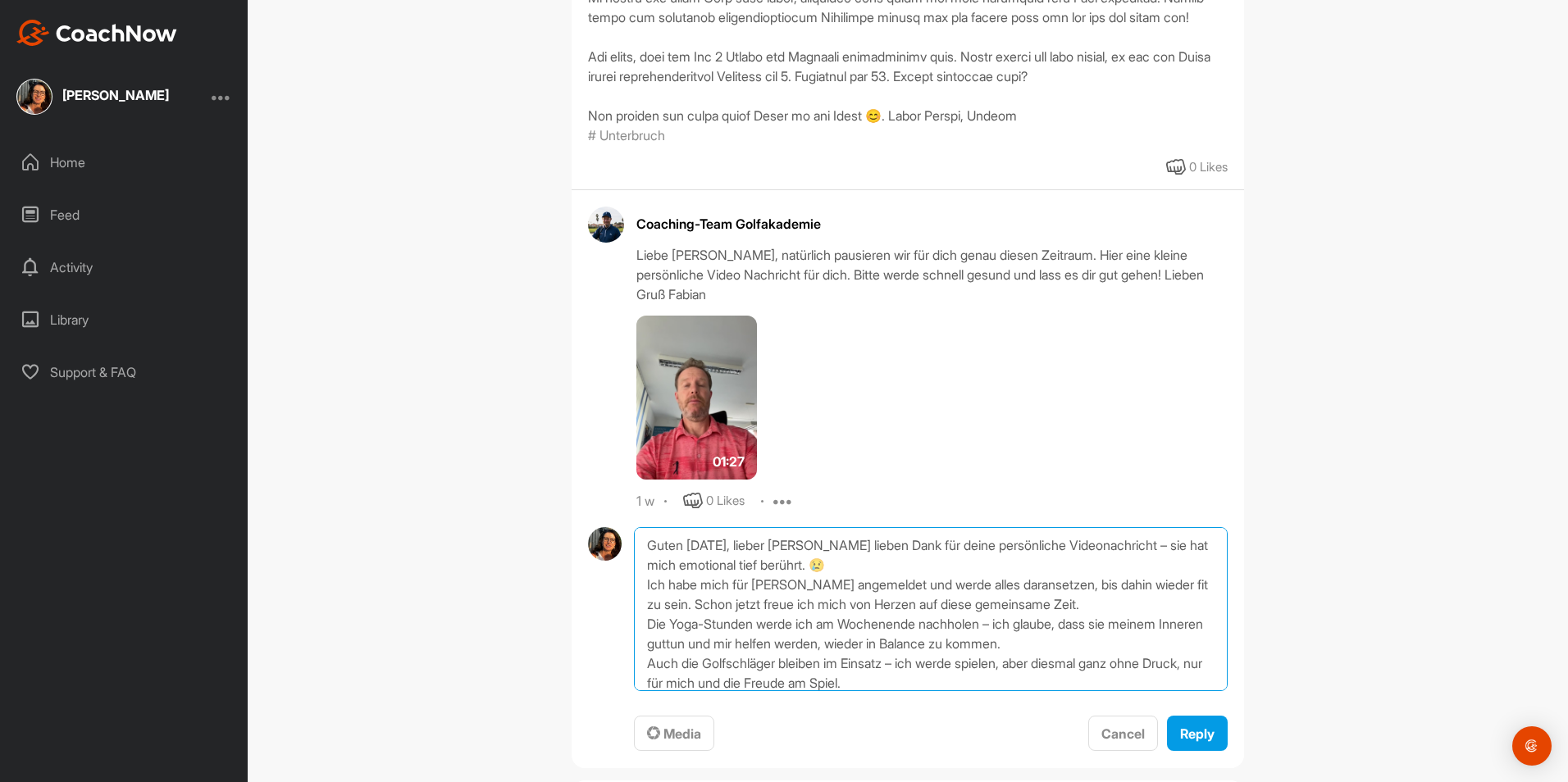
scroll to position [82, 0]
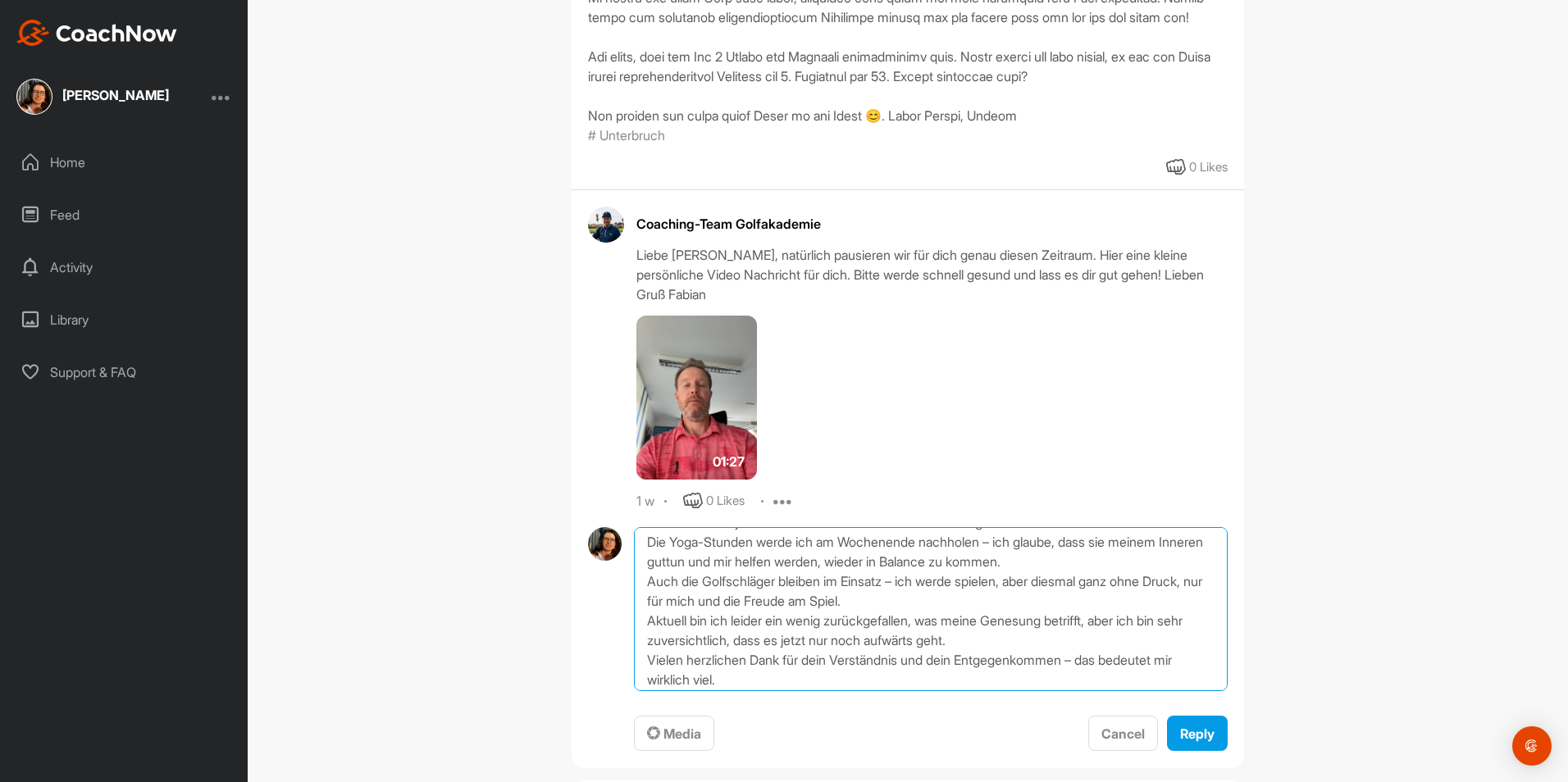
click at [1090, 563] on textarea "Guten [DATE], lieber [PERSON_NAME] lieben Dank für deine persönliche Videonachr…" at bounding box center [930, 609] width 593 height 164
click at [929, 583] on textarea "Guten [DATE], lieber [PERSON_NAME] lieben Dank für deine persönliche Videonachr…" at bounding box center [930, 609] width 593 height 164
click at [1099, 624] on textarea "Guten [DATE], lieber [PERSON_NAME] lieben Dank für deine persönliche Videonachr…" at bounding box center [930, 609] width 593 height 164
drag, startPoint x: 1134, startPoint y: 621, endPoint x: 1052, endPoint y: 624, distance: 82.1
click at [1052, 624] on textarea "Guten [DATE], lieber [PERSON_NAME] lieben Dank für deine persönliche Videonachr…" at bounding box center [930, 609] width 593 height 164
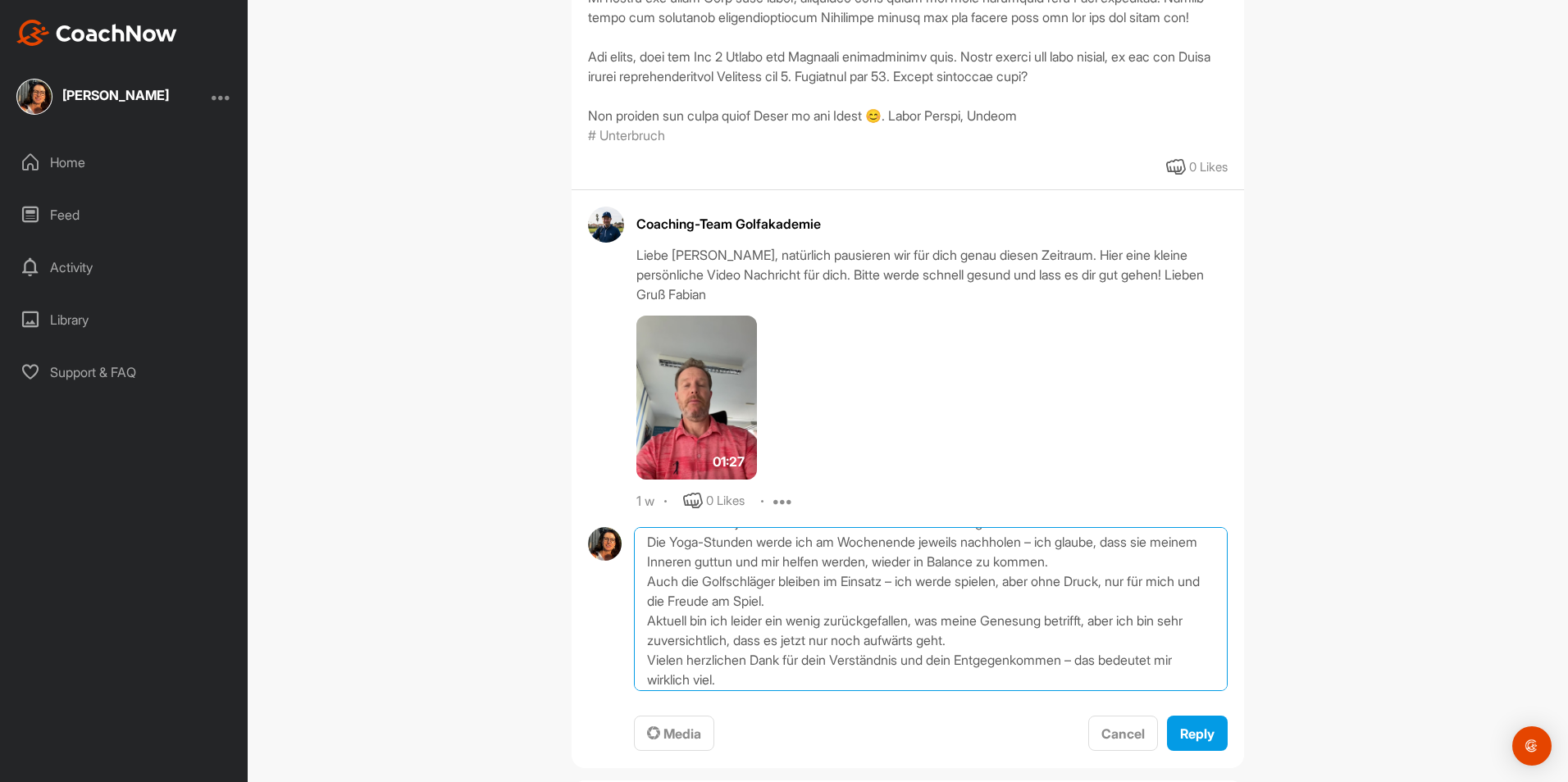
click at [840, 639] on textarea "Guten [DATE], lieber [PERSON_NAME] lieben Dank für deine persönliche Videonachr…" at bounding box center [930, 609] width 593 height 164
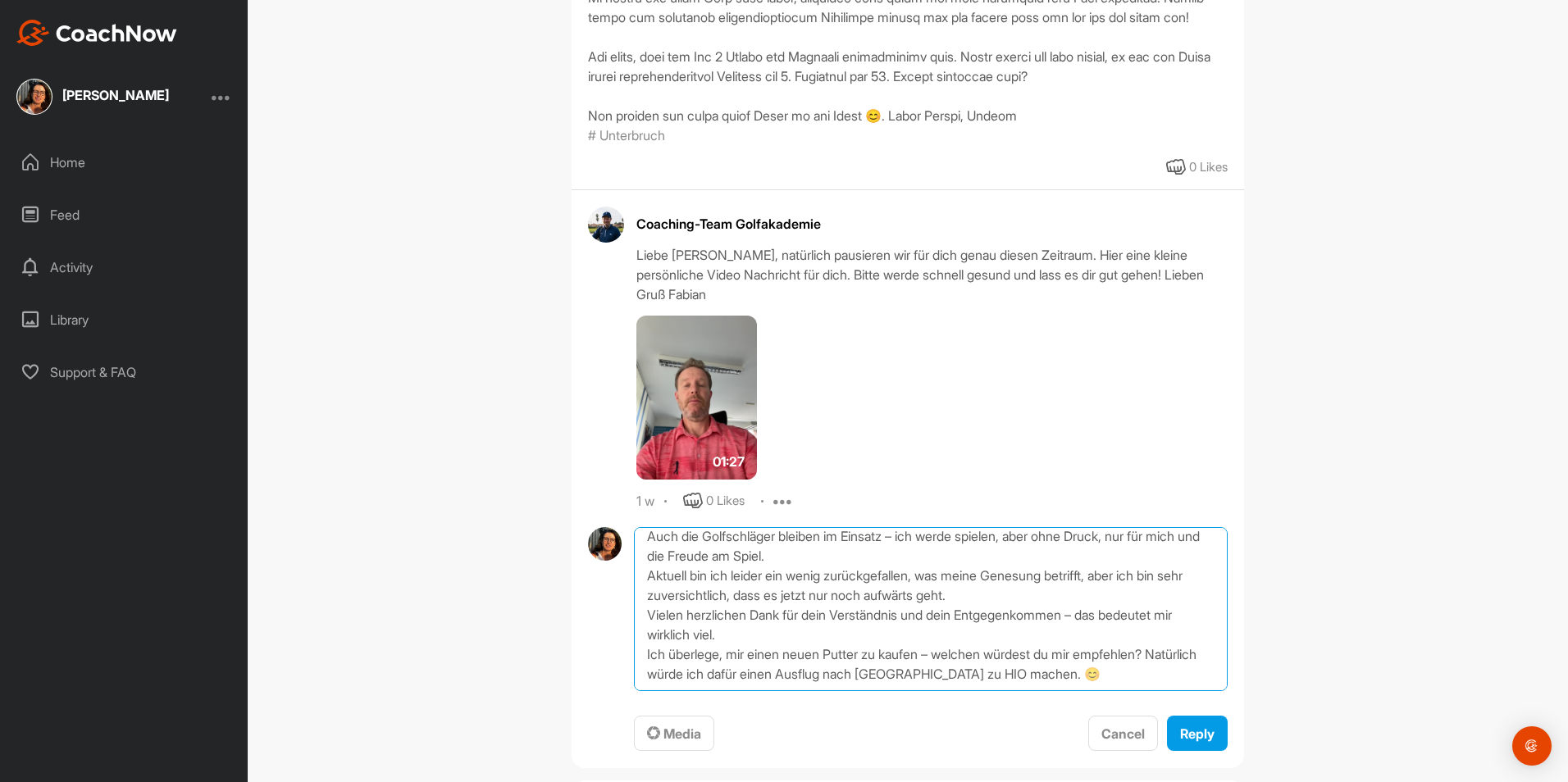
scroll to position [186, 0]
click at [806, 617] on textarea "Guten [DATE], lieber [PERSON_NAME] lieben Dank für deine persönliche Videonachr…" at bounding box center [930, 609] width 593 height 164
click at [1130, 656] on textarea "Guten [DATE], lieber [PERSON_NAME] lieben Dank für deine persönliche Videonachr…" at bounding box center [930, 609] width 593 height 164
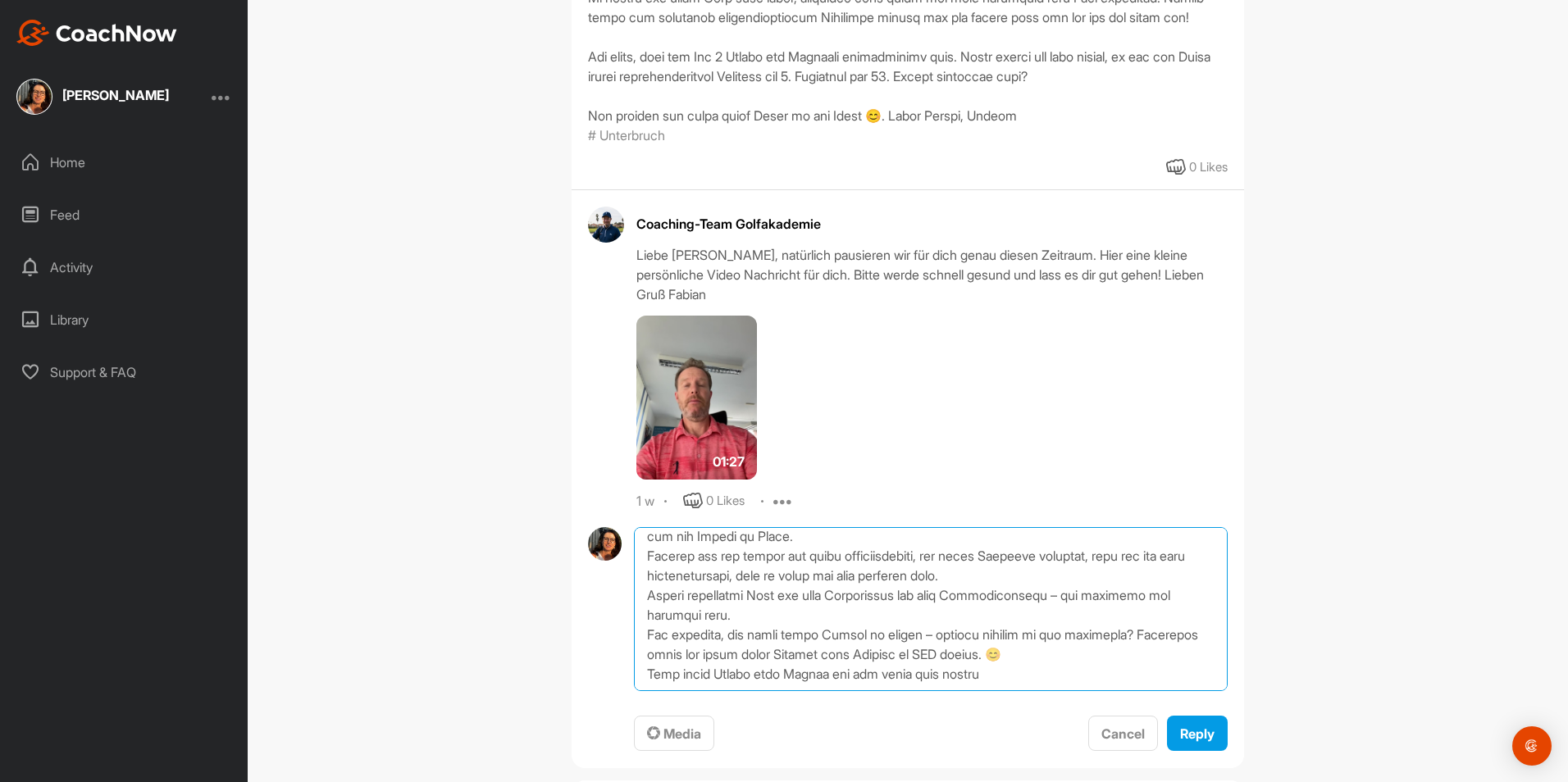
scroll to position [198, 0]
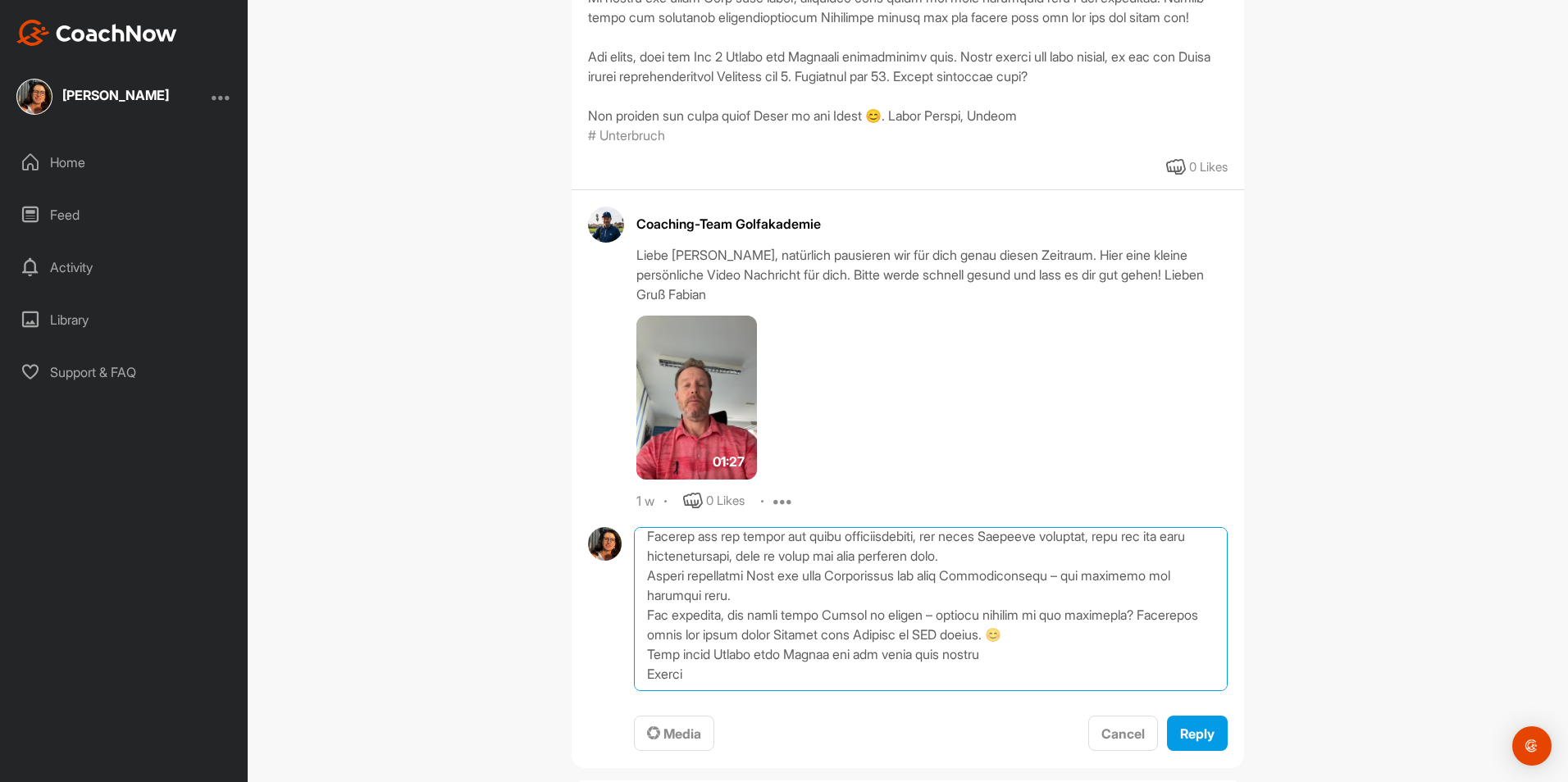
click at [1032, 664] on textarea at bounding box center [930, 609] width 593 height 164
click at [1105, 636] on textarea at bounding box center [930, 609] width 593 height 164
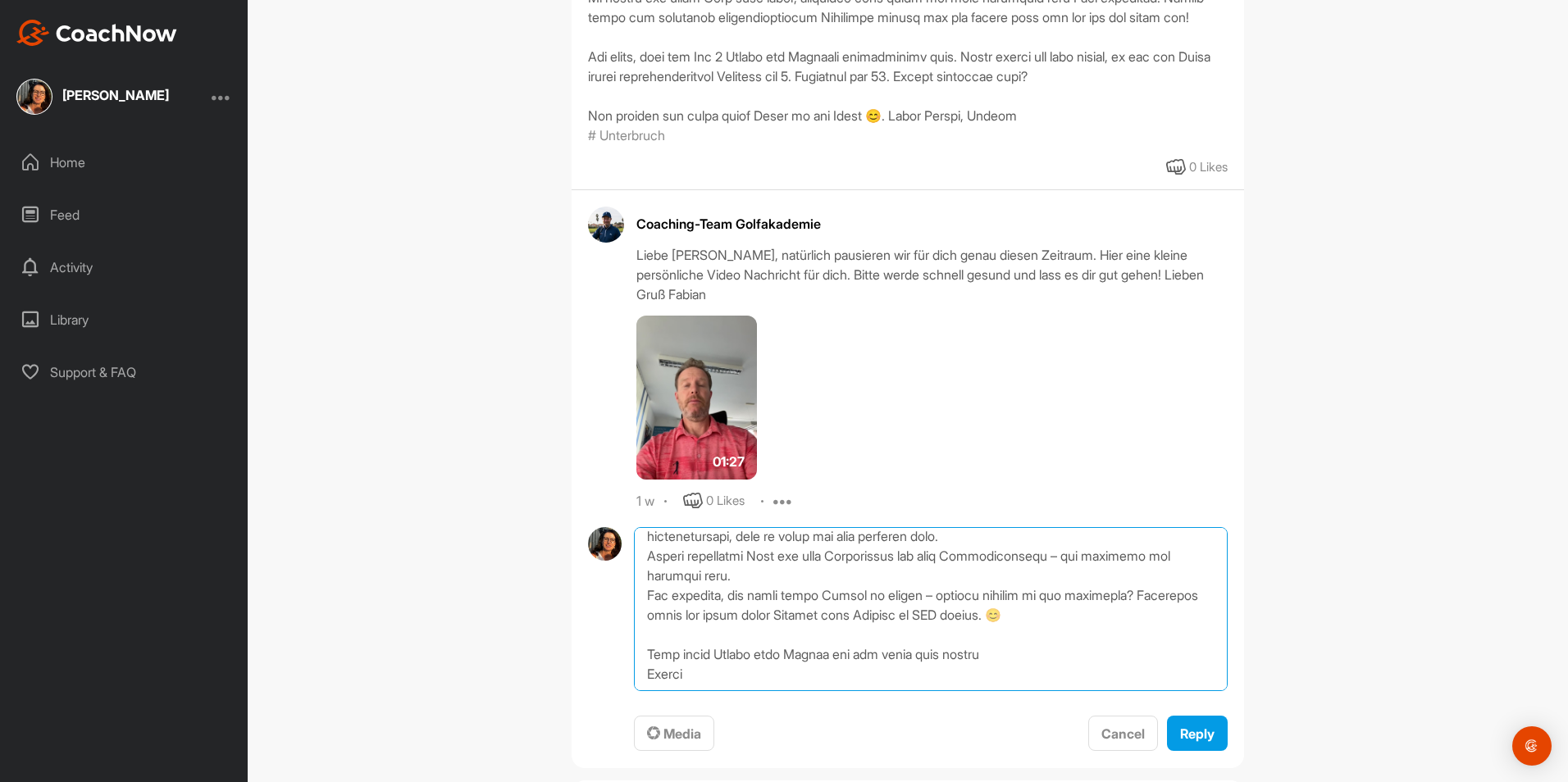
click at [799, 607] on textarea at bounding box center [930, 609] width 593 height 164
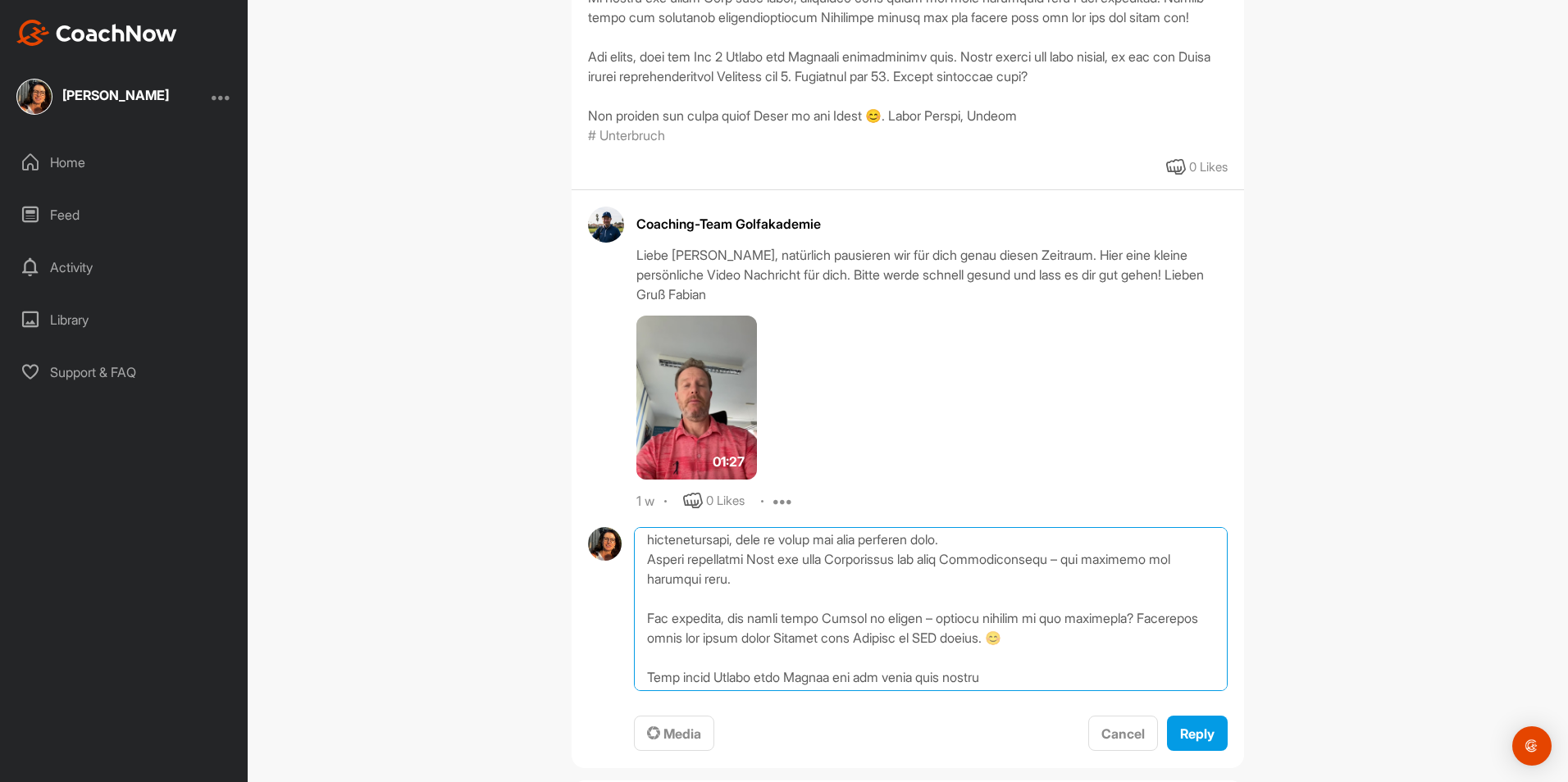
scroll to position [265, 0]
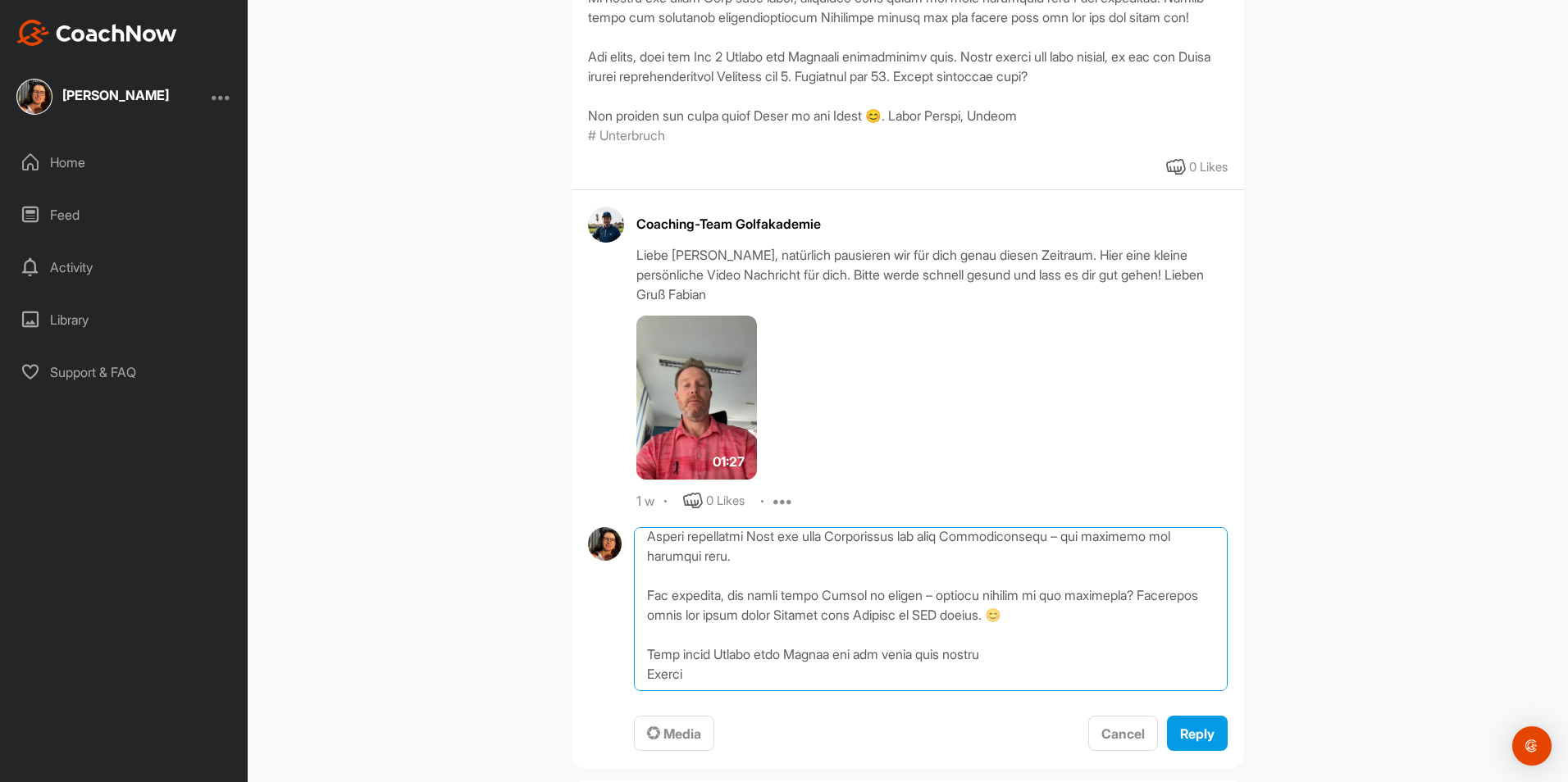
click at [821, 604] on textarea at bounding box center [930, 609] width 593 height 164
click at [1115, 593] on textarea at bounding box center [930, 609] width 593 height 164
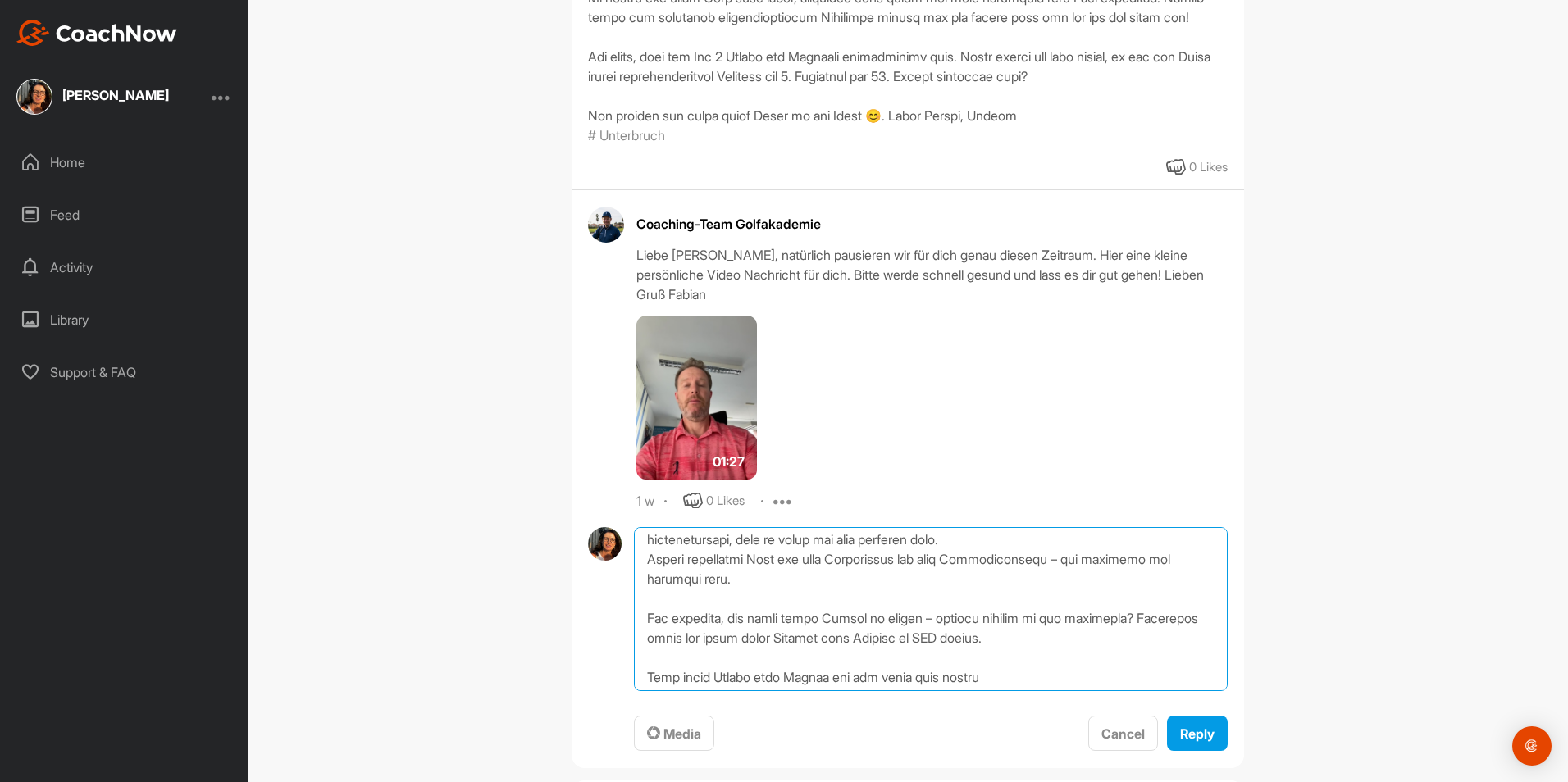
click at [1005, 583] on textarea at bounding box center [930, 609] width 593 height 164
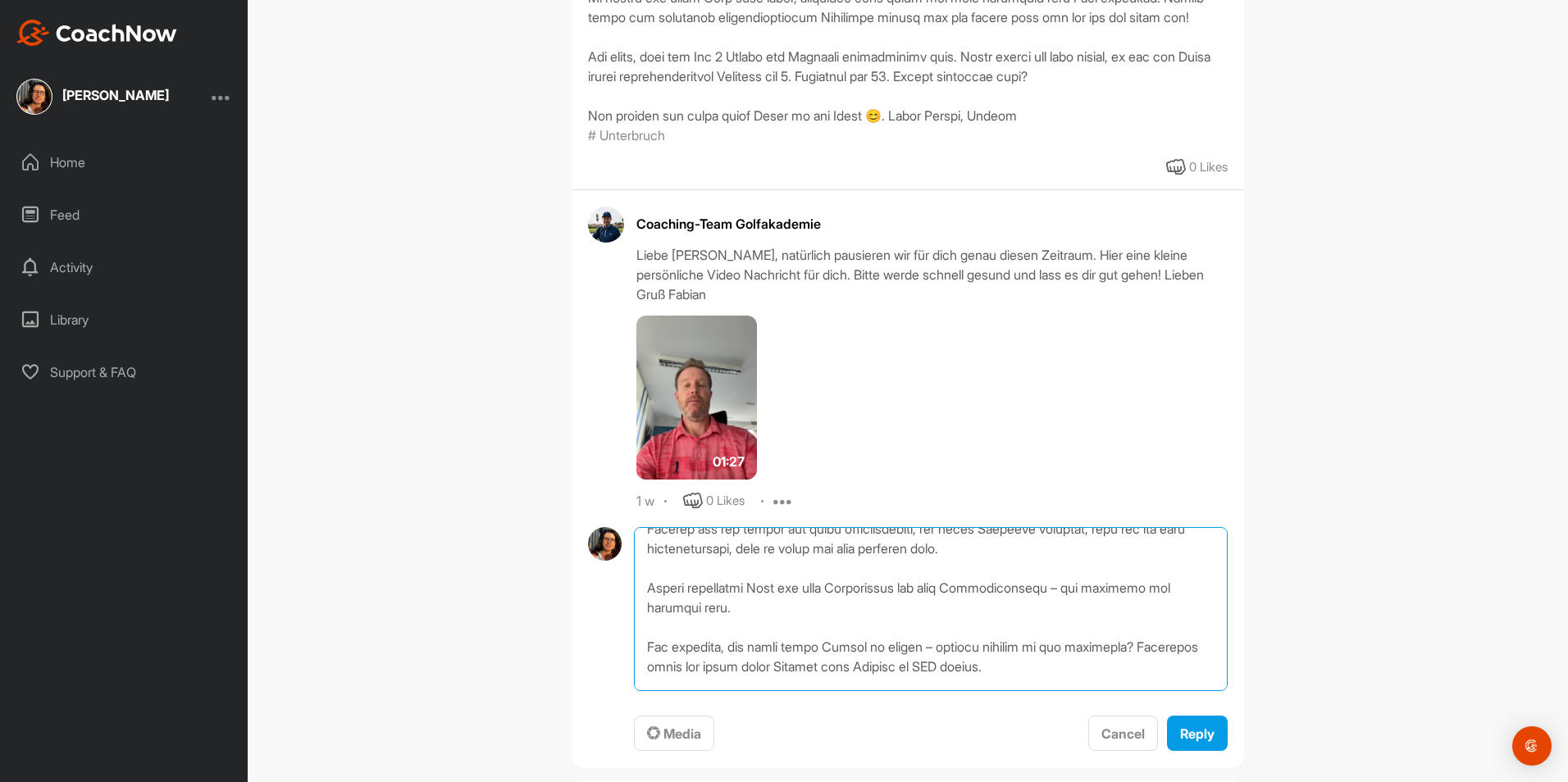
scroll to position [203, 0]
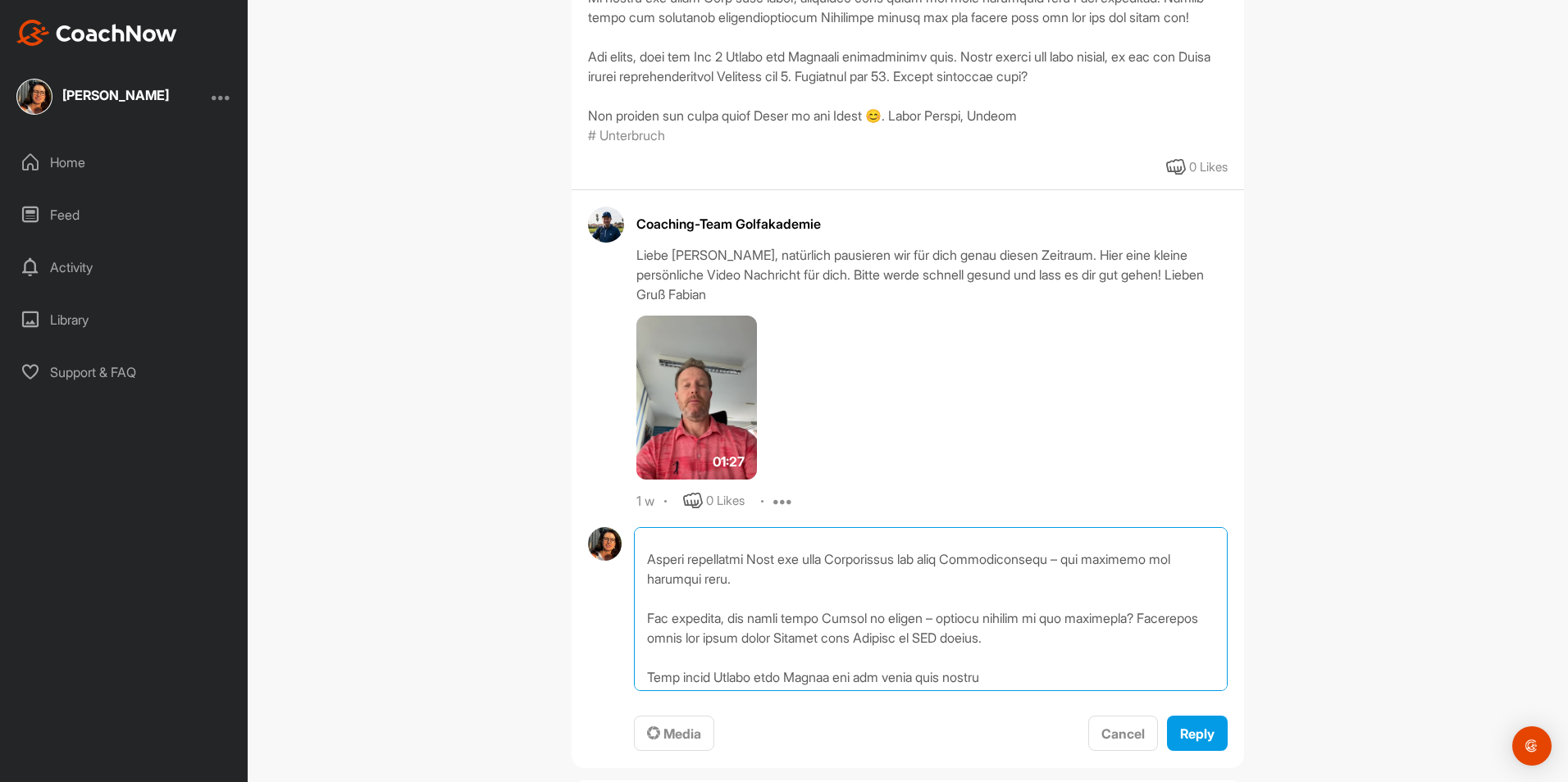
click at [718, 618] on textarea at bounding box center [930, 609] width 593 height 164
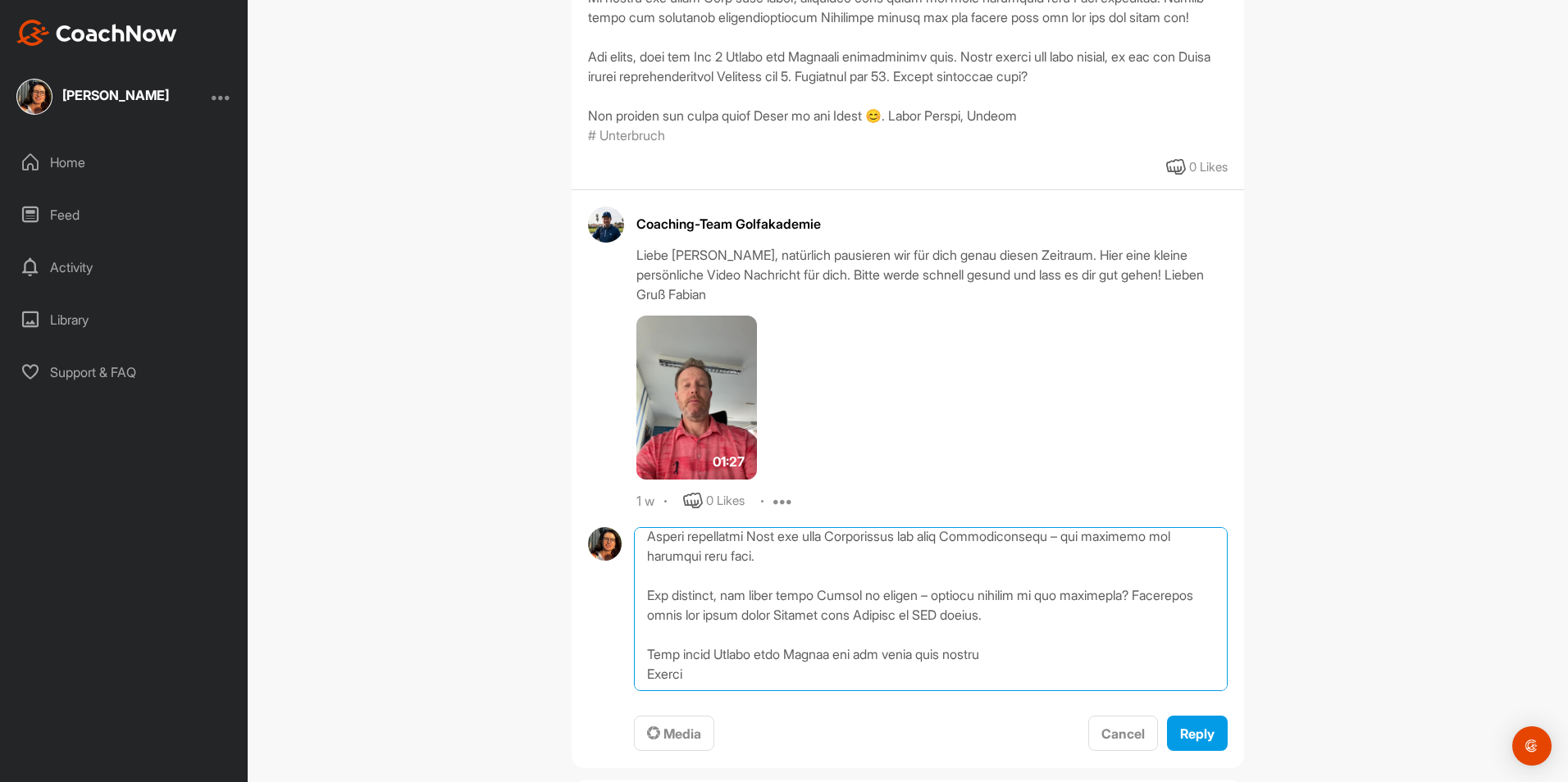
scroll to position [285, 0]
drag, startPoint x: 1053, startPoint y: 642, endPoint x: 760, endPoint y: 638, distance: 293.0
click at [760, 638] on textarea at bounding box center [930, 609] width 593 height 164
drag, startPoint x: 1011, startPoint y: 626, endPoint x: 865, endPoint y: 631, distance: 146.1
click at [865, 631] on textarea at bounding box center [930, 609] width 593 height 164
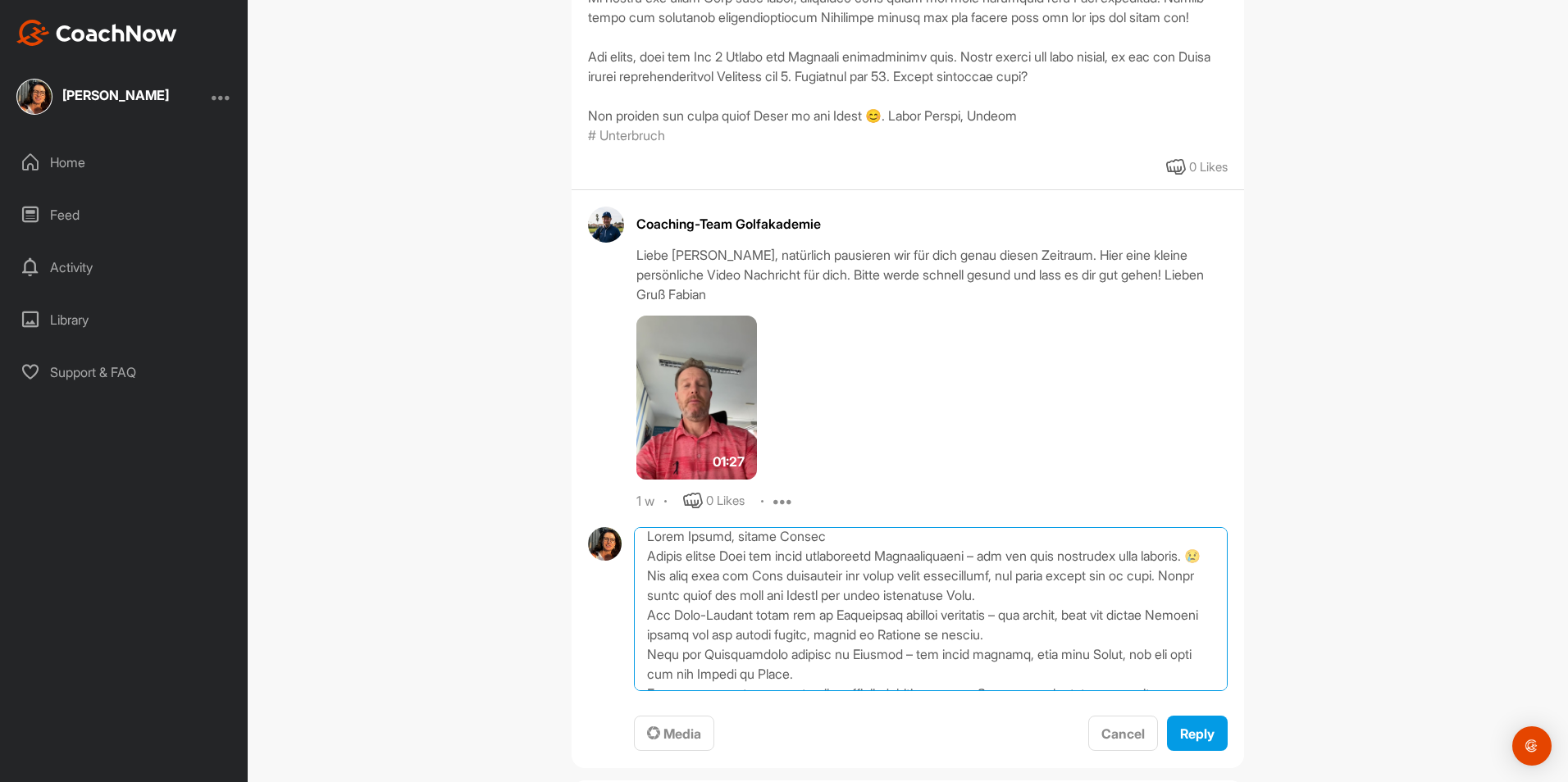
scroll to position [0, 0]
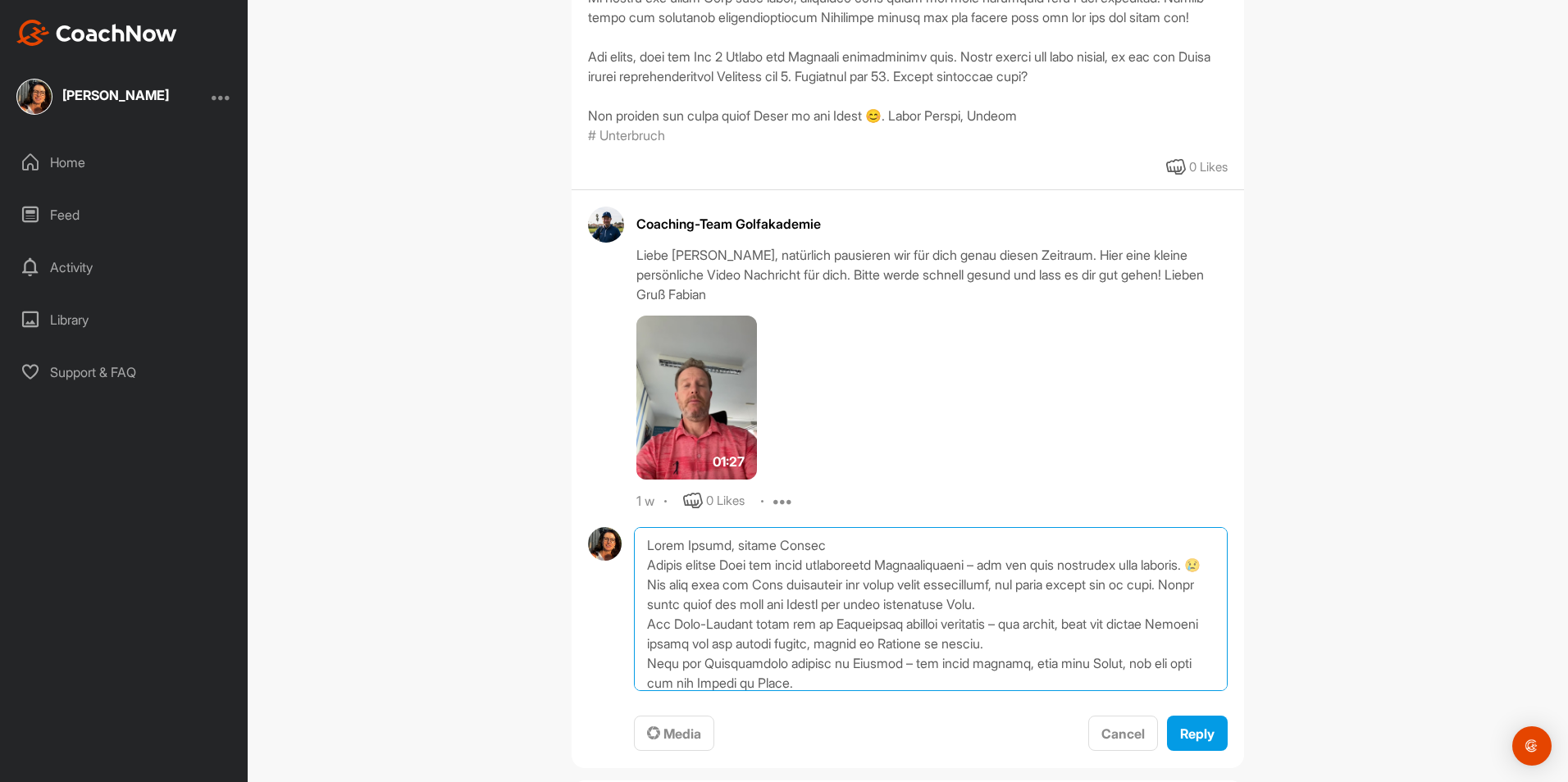
click at [654, 544] on textarea at bounding box center [930, 609] width 593 height 164
type textarea "Lorem Ipsumd, sitame Consec Adipis elitse Doei tem incid utlaboreetd Magnaaliqu…"
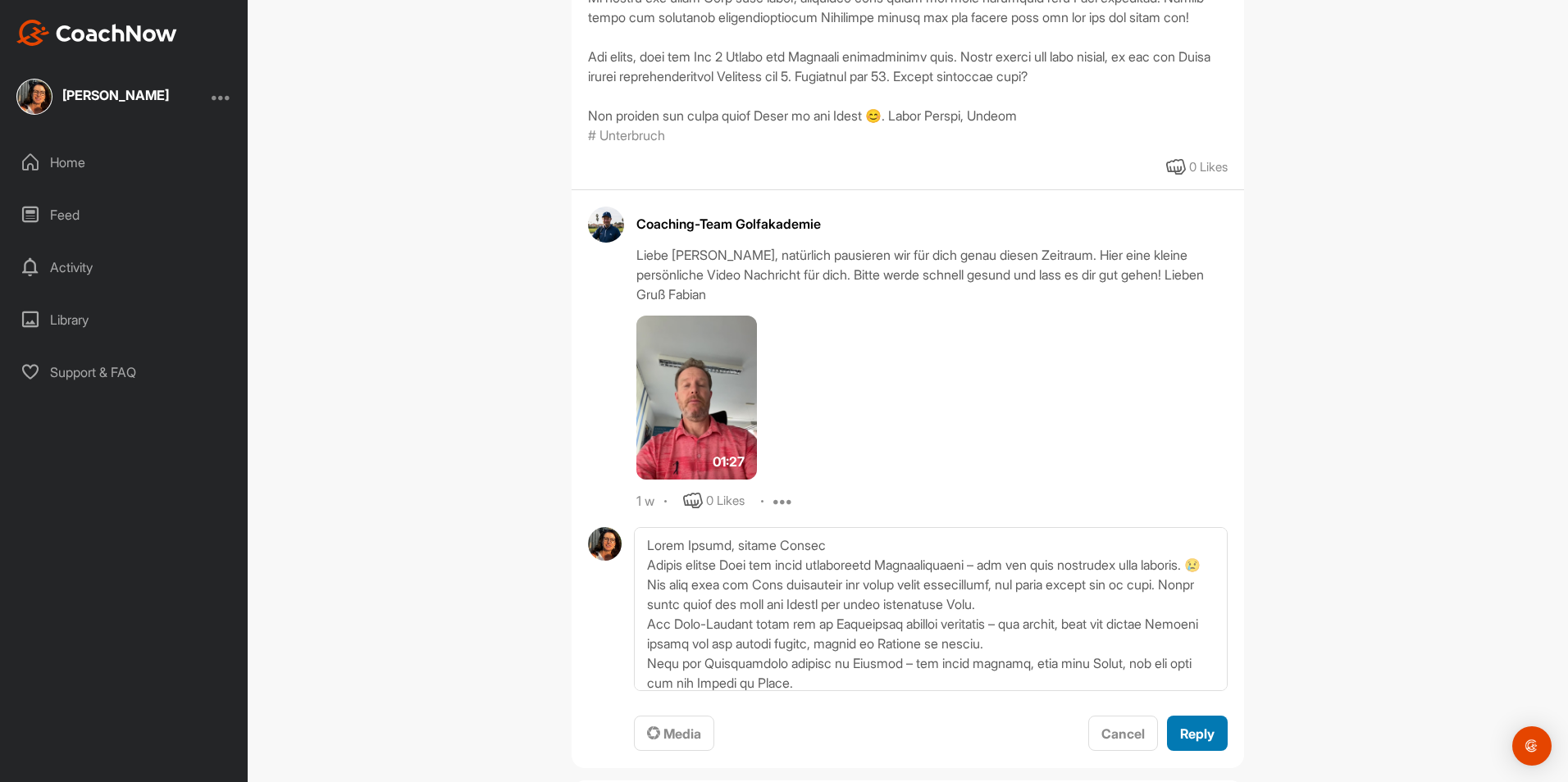
click at [1201, 734] on span "Reply" at bounding box center [1197, 734] width 35 height 17
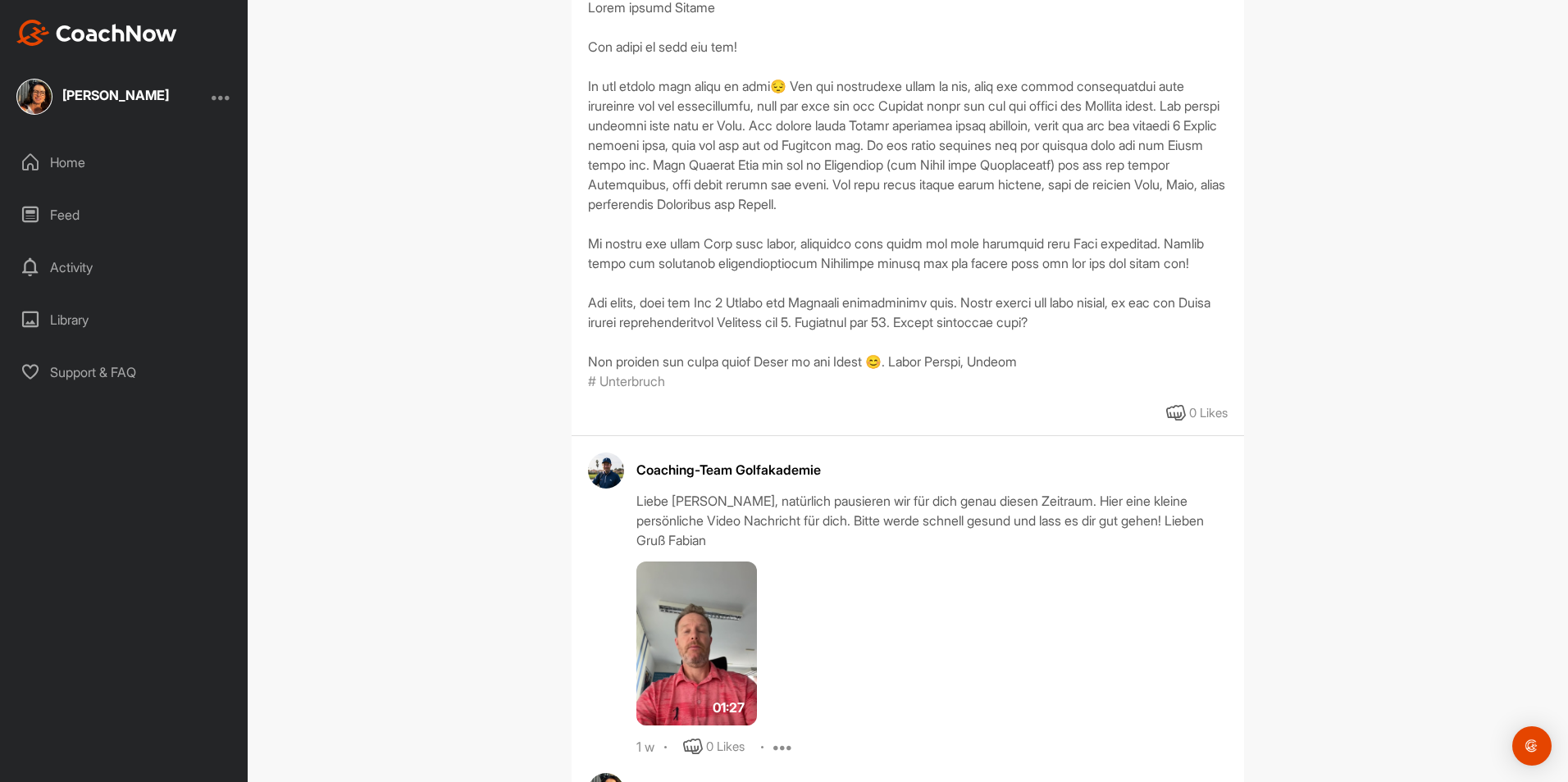
scroll to position [1804, 0]
